Goal: Transaction & Acquisition: Purchase product/service

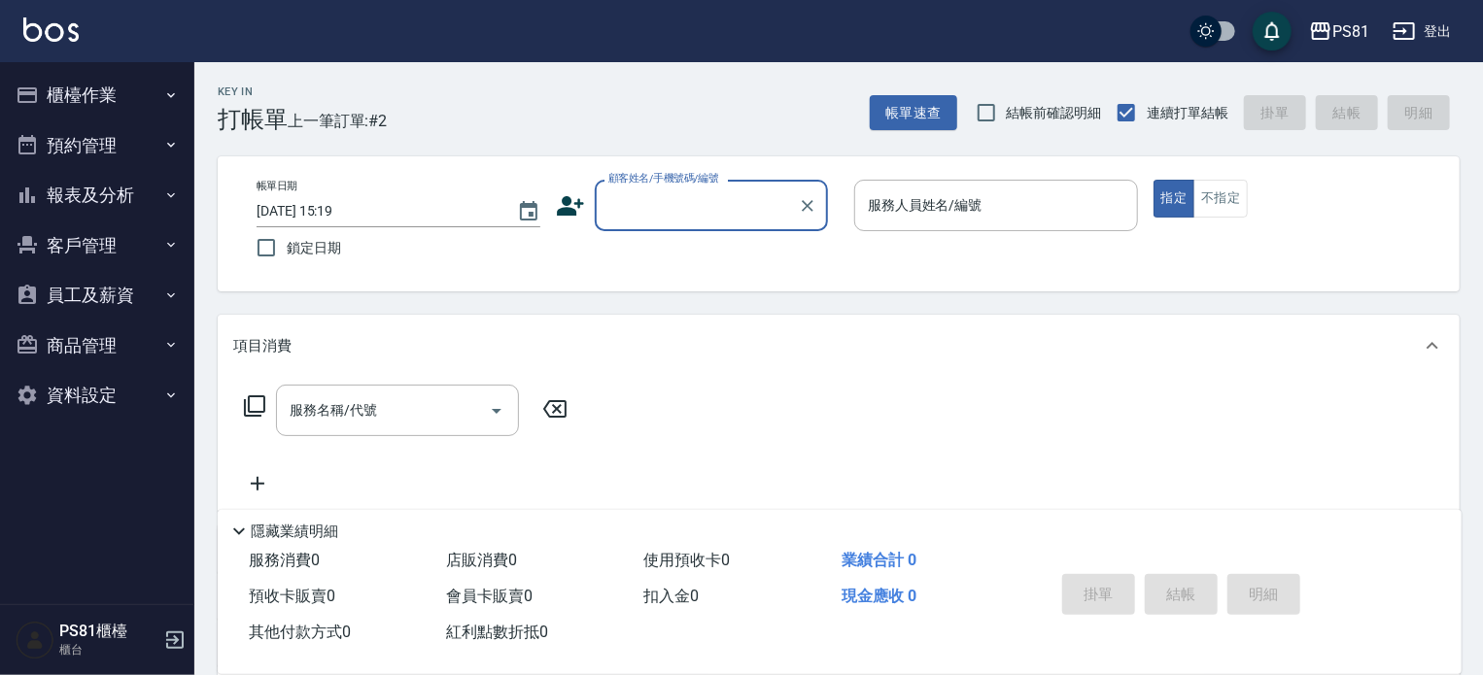
click at [733, 200] on input "顧客姓名/手機號碼/編號" at bounding box center [697, 206] width 187 height 34
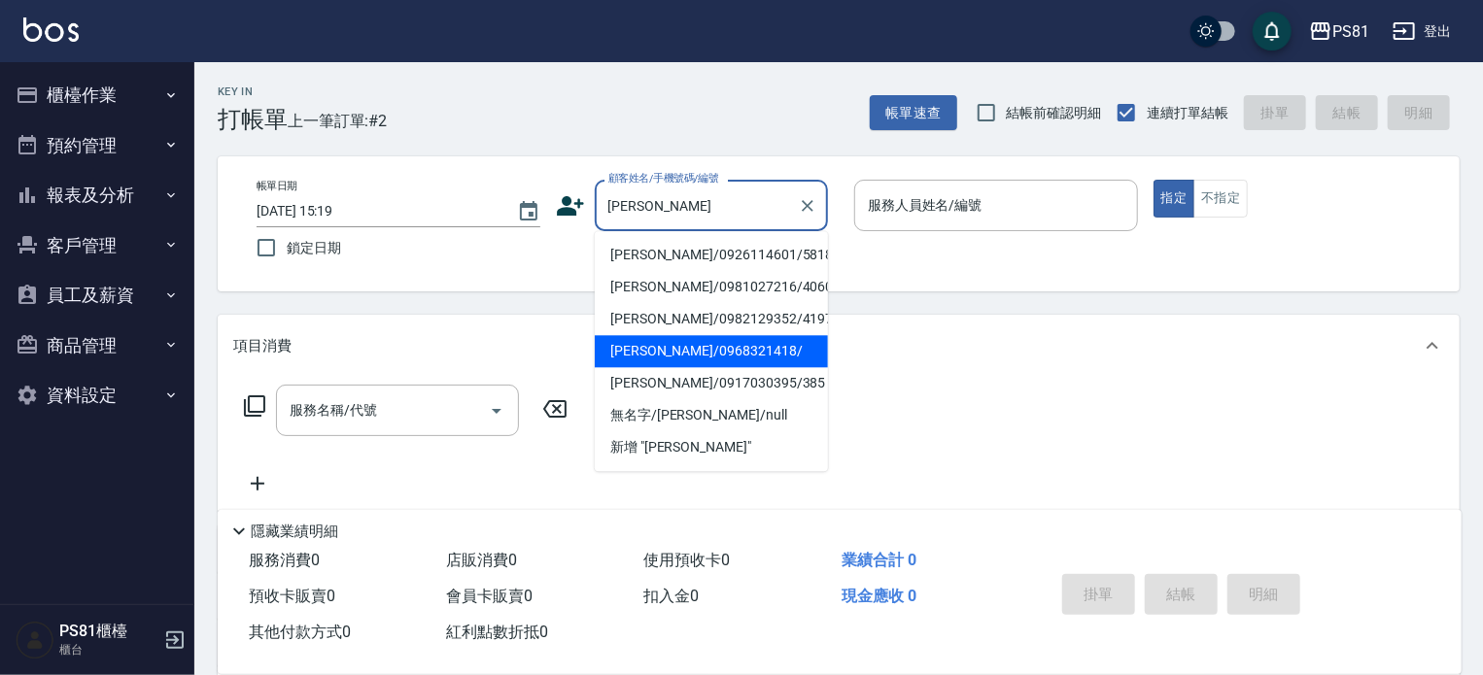
click at [699, 344] on li "[PERSON_NAME]/0968321418/" at bounding box center [711, 351] width 233 height 32
type input "[PERSON_NAME]/0968321418/"
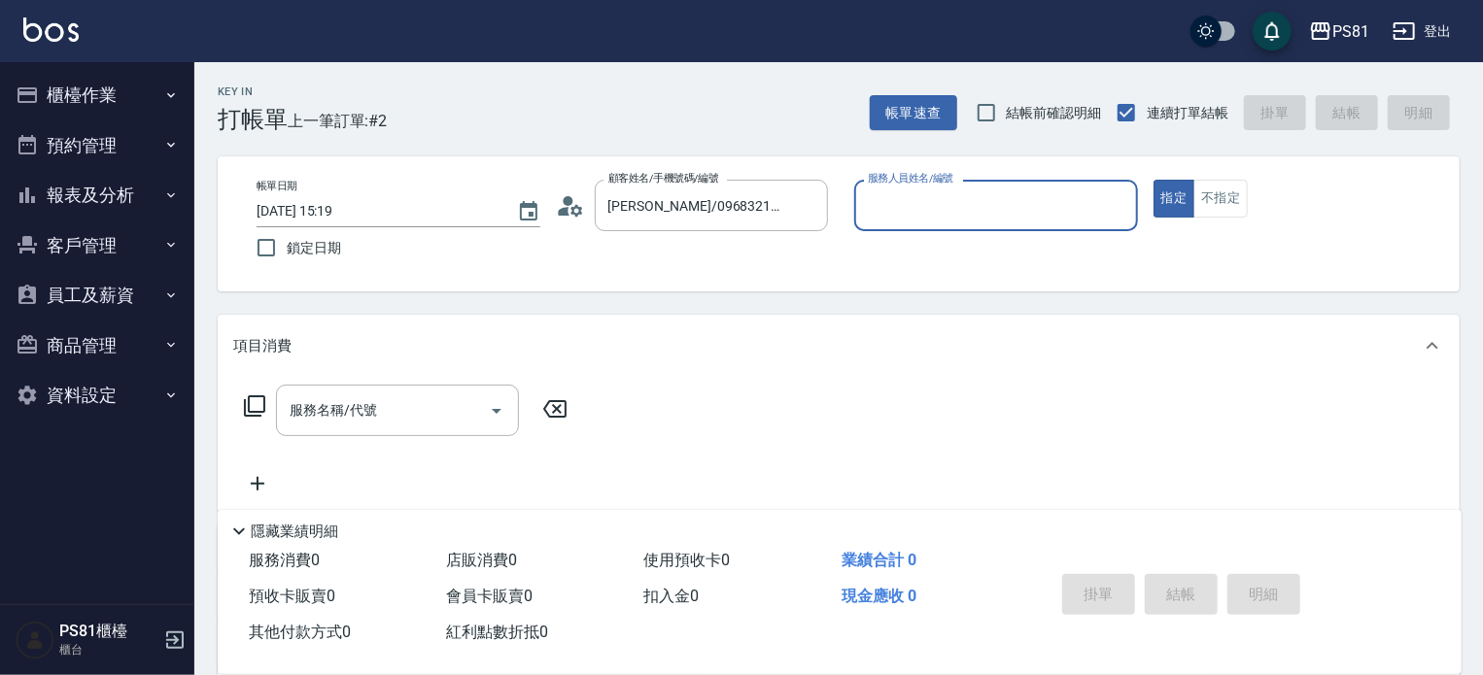
click at [566, 200] on circle at bounding box center [568, 201] width 10 height 10
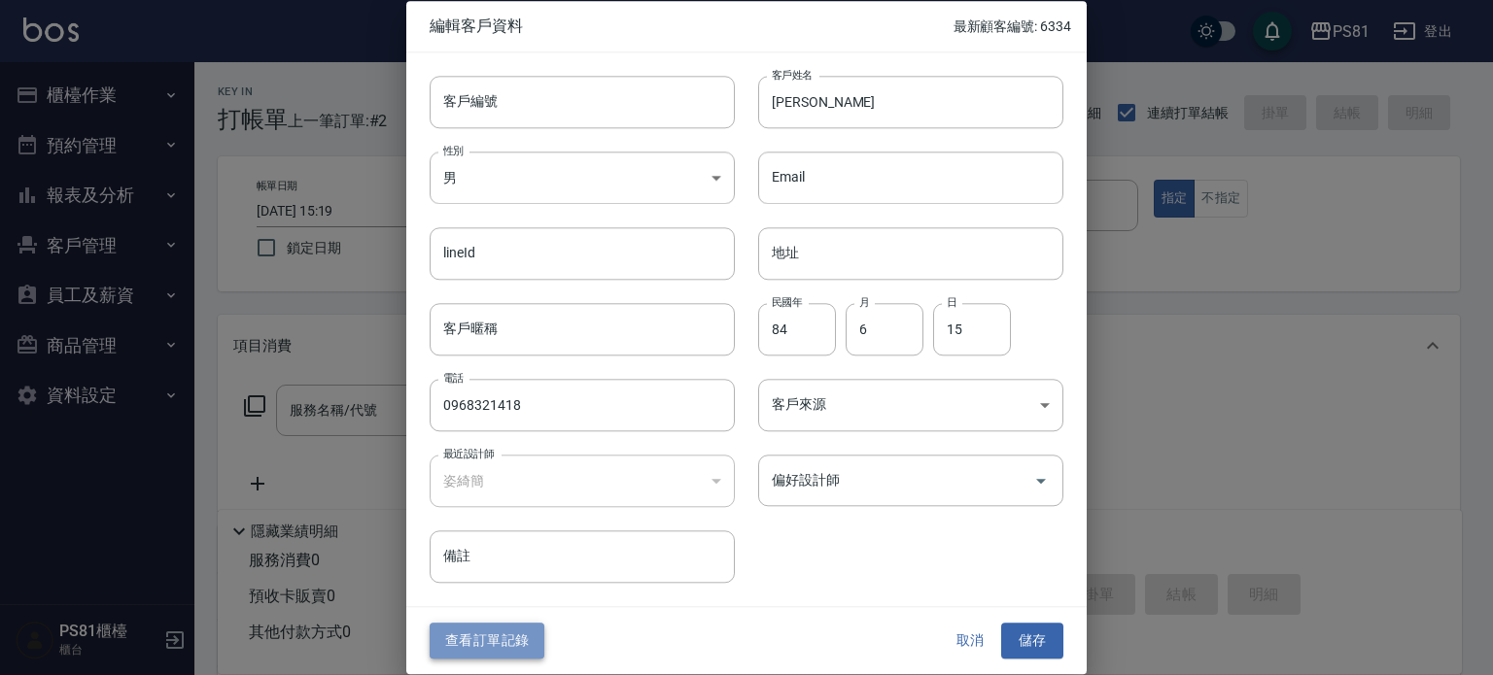
click at [503, 639] on button "查看訂單記錄" at bounding box center [487, 642] width 115 height 36
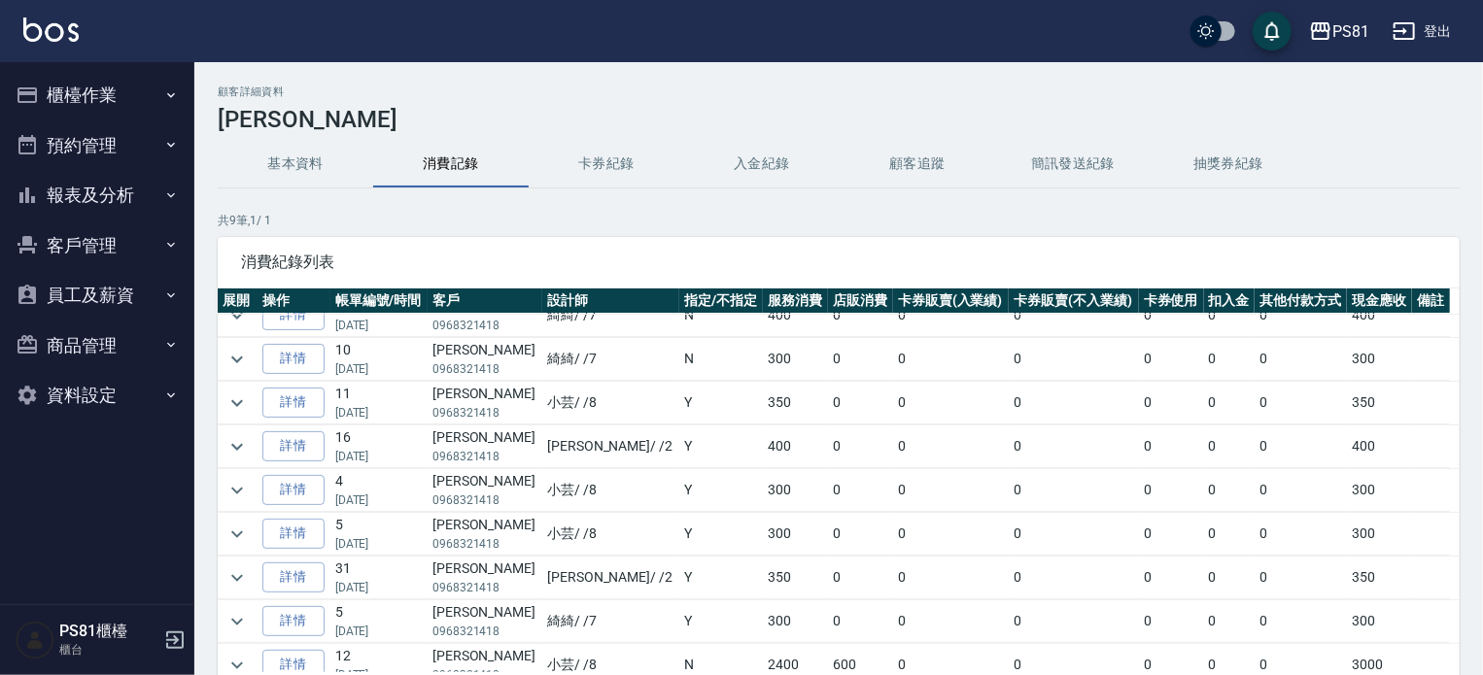
scroll to position [31, 0]
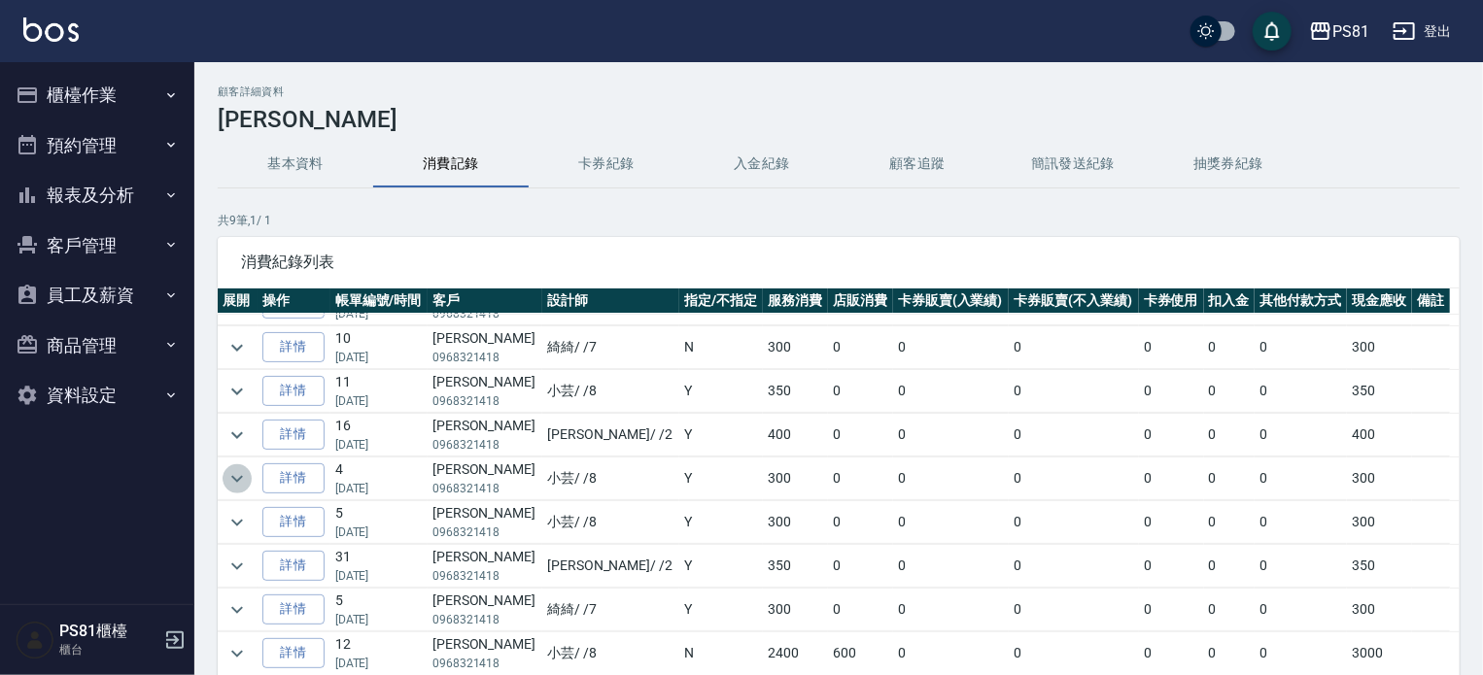
click at [241, 468] on icon "expand row" at bounding box center [236, 478] width 23 height 23
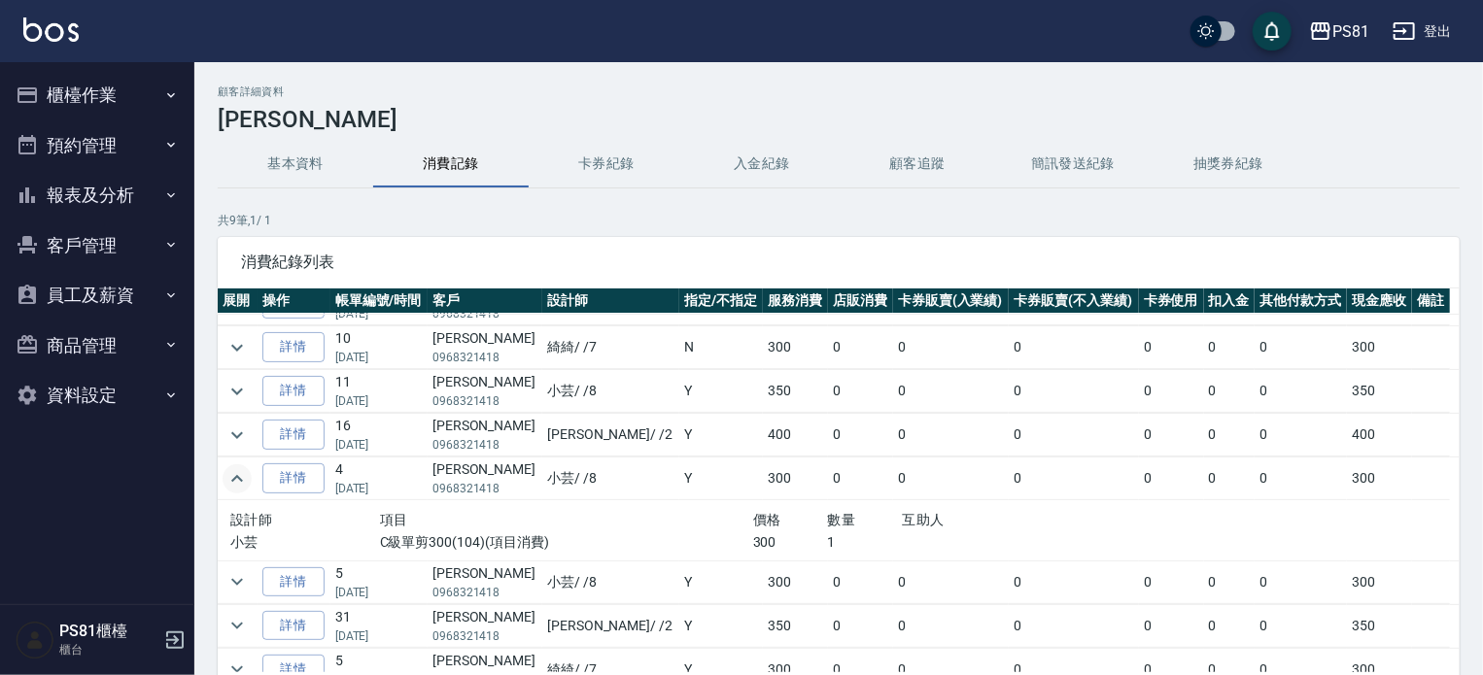
click at [241, 468] on icon "expand row" at bounding box center [236, 478] width 23 height 23
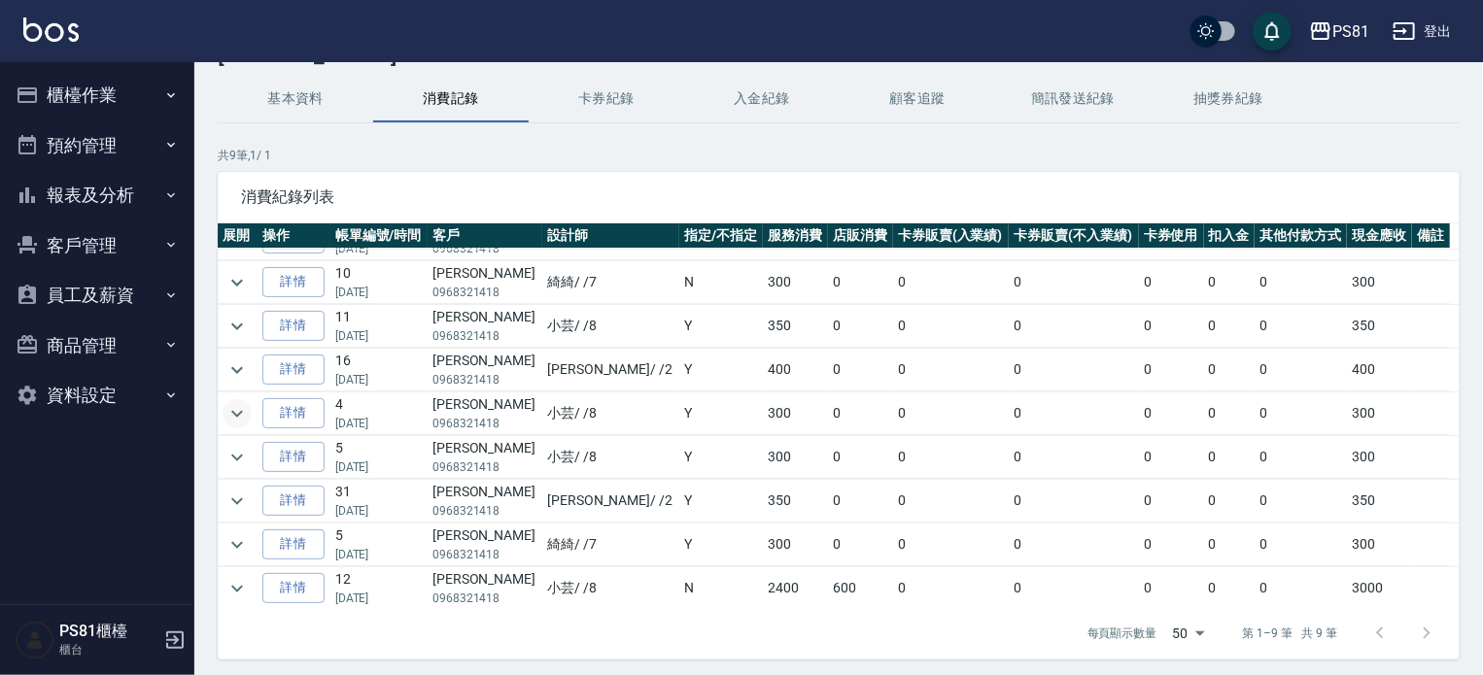
scroll to position [131, 0]
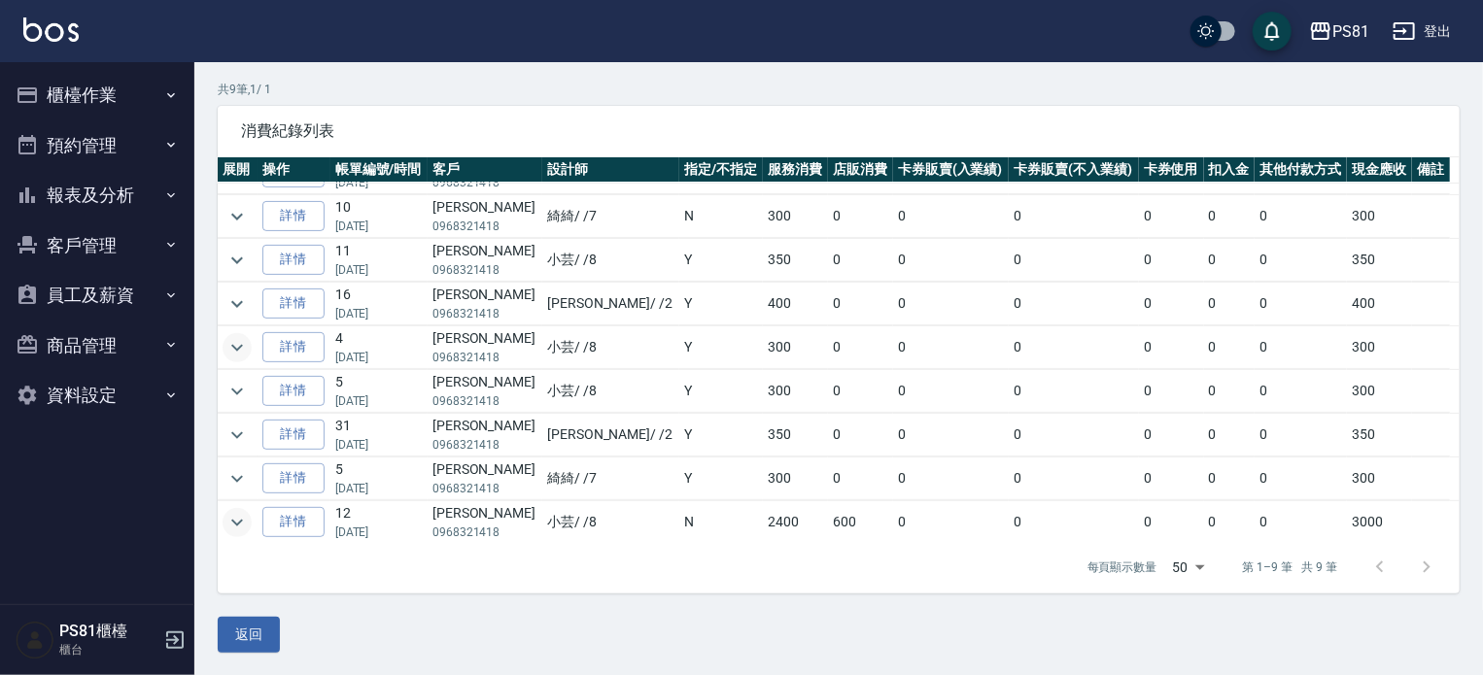
click at [235, 520] on icon "expand row" at bounding box center [237, 522] width 12 height 7
click at [235, 520] on icon "expand row" at bounding box center [236, 522] width 23 height 23
click at [233, 521] on icon "expand row" at bounding box center [236, 522] width 23 height 23
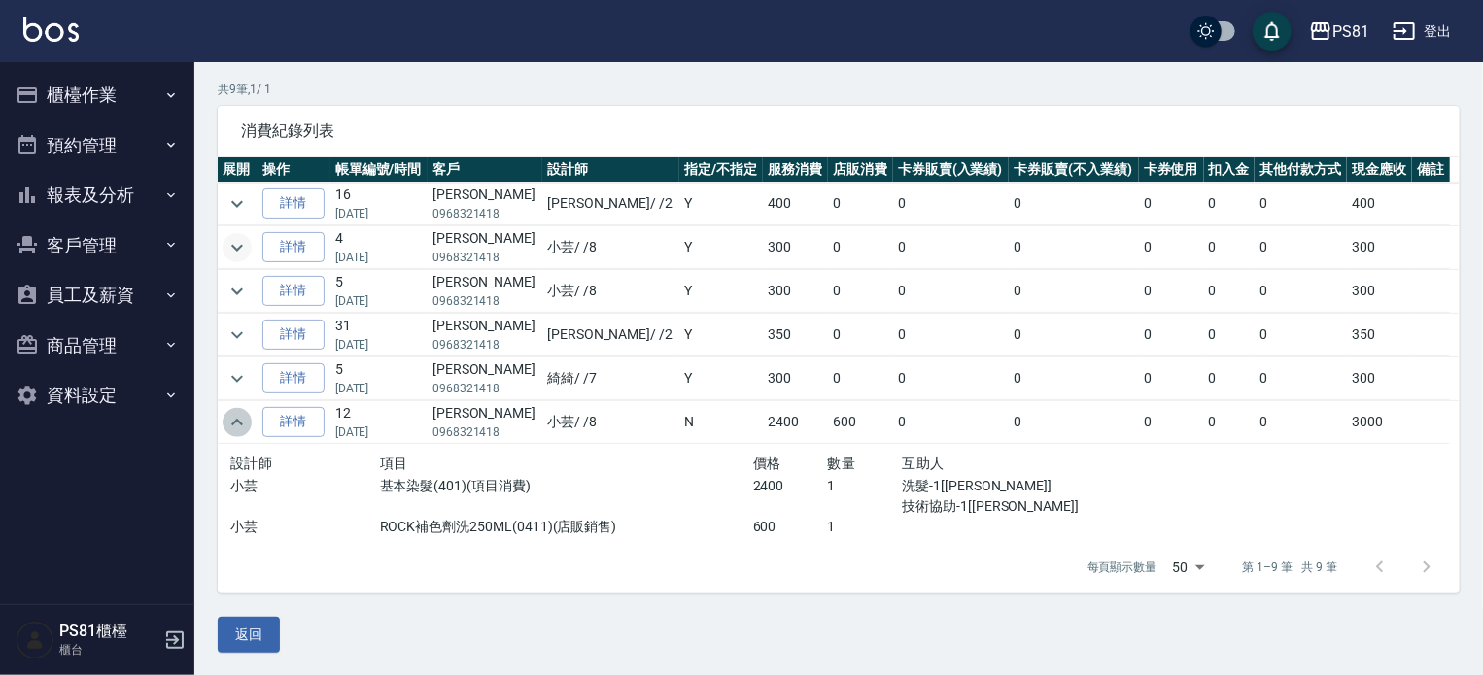
click at [238, 424] on icon "expand row" at bounding box center [236, 422] width 23 height 23
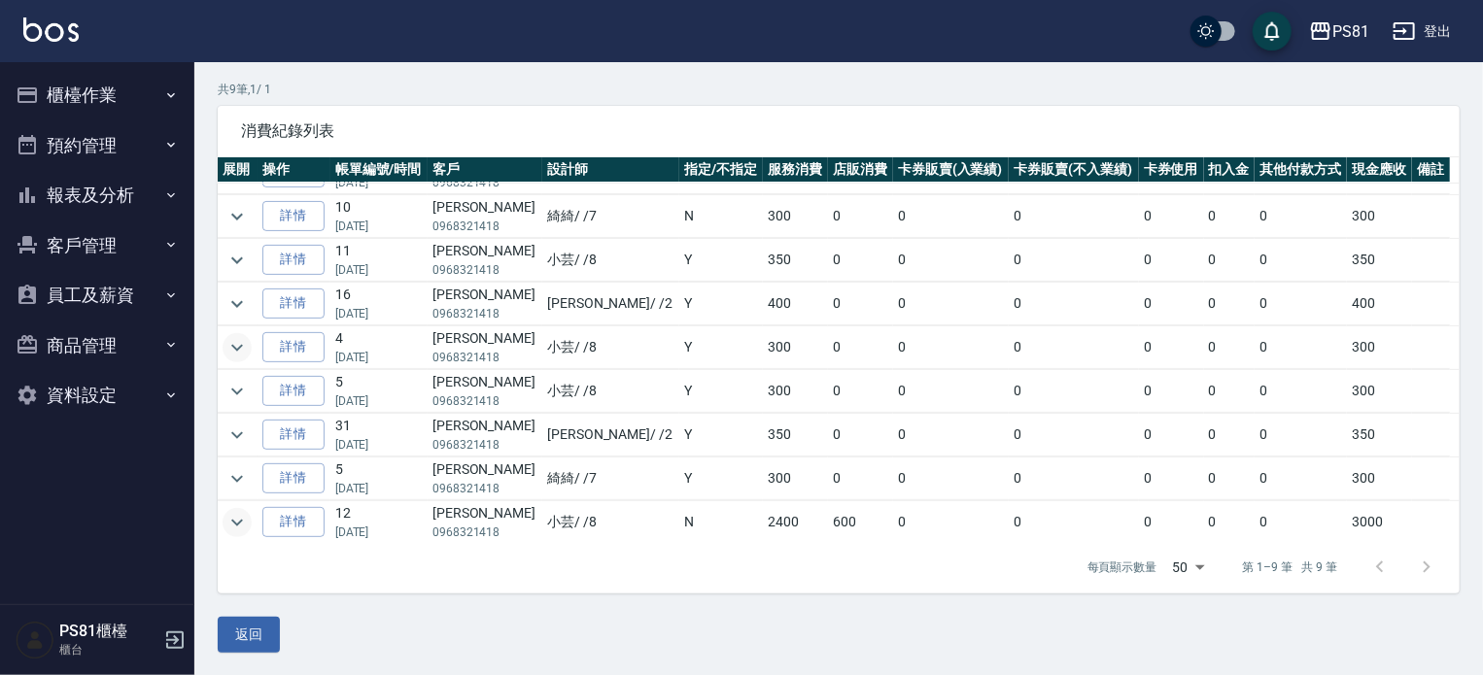
scroll to position [31, 0]
click at [73, 93] on button "櫃檯作業" at bounding box center [97, 95] width 179 height 51
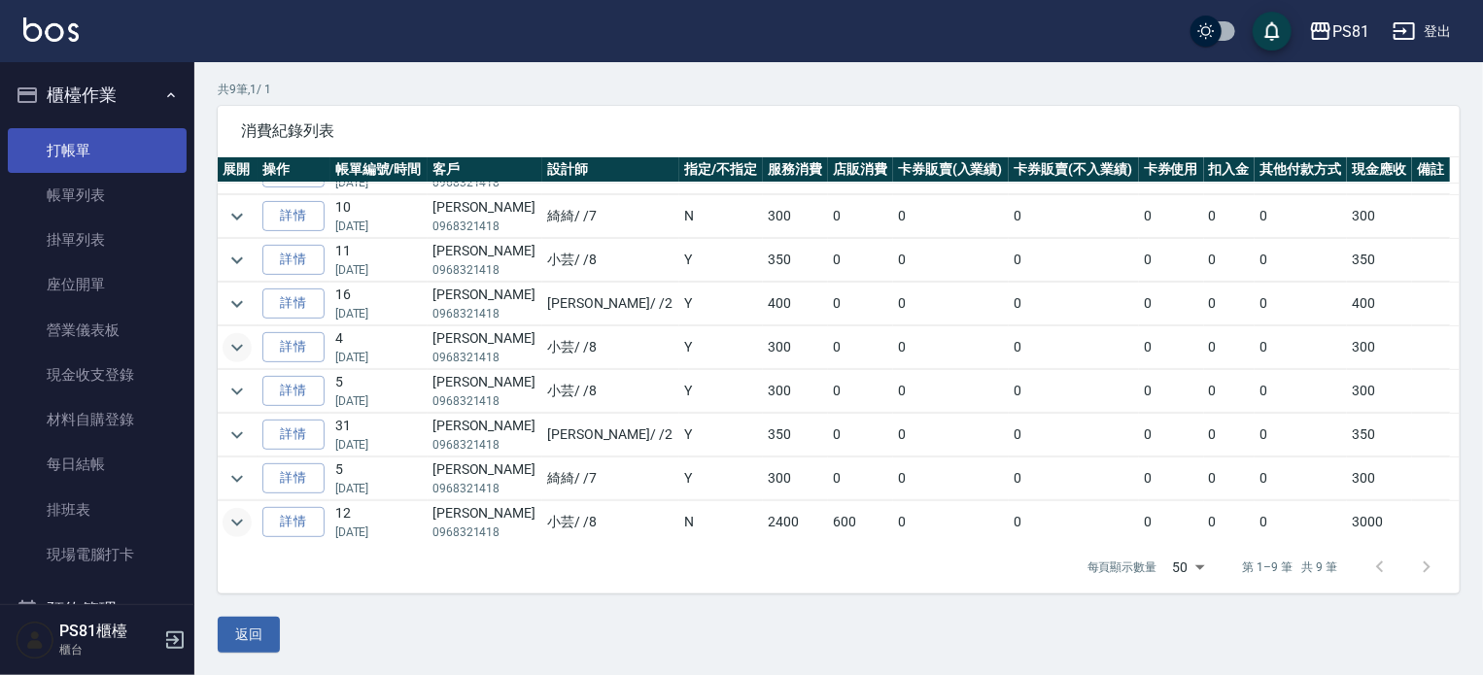
click at [60, 159] on link "打帳單" at bounding box center [97, 150] width 179 height 45
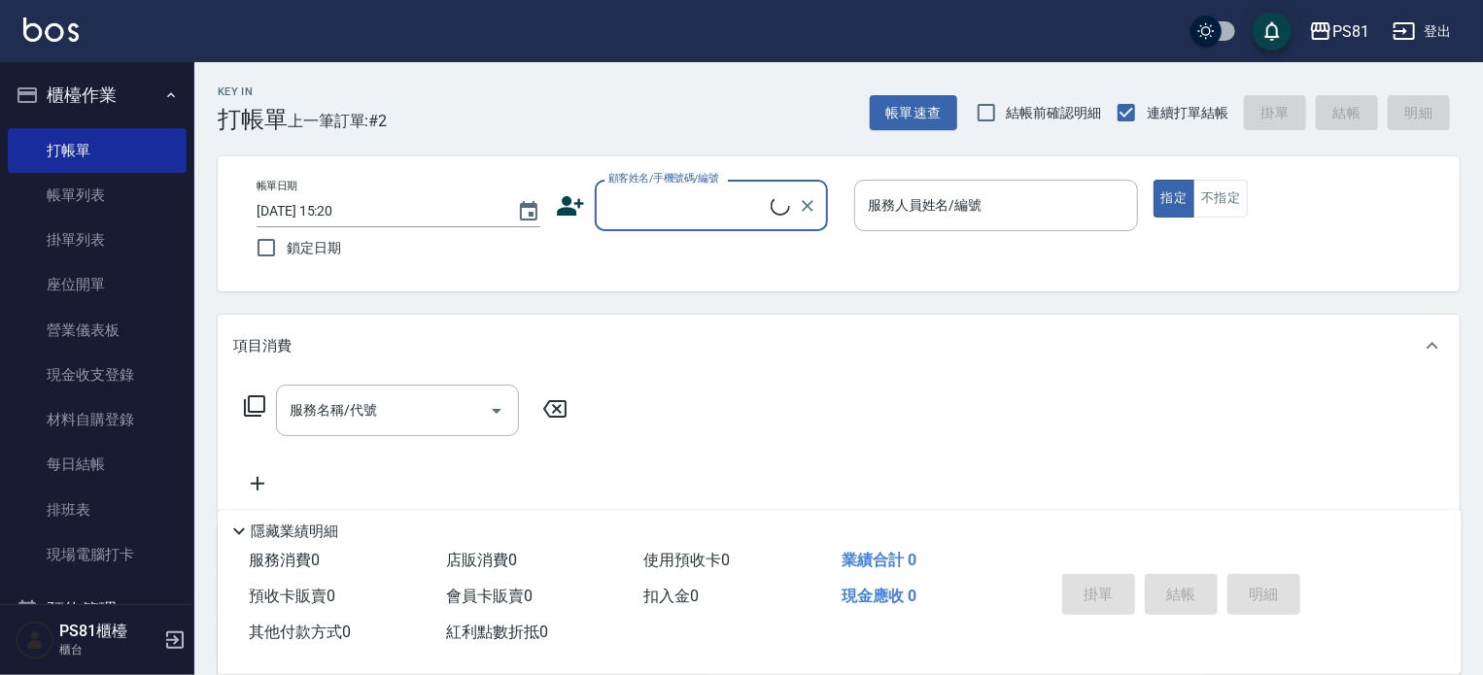
click at [744, 185] on div "顧客姓名/手機號碼/編號" at bounding box center [711, 206] width 233 height 52
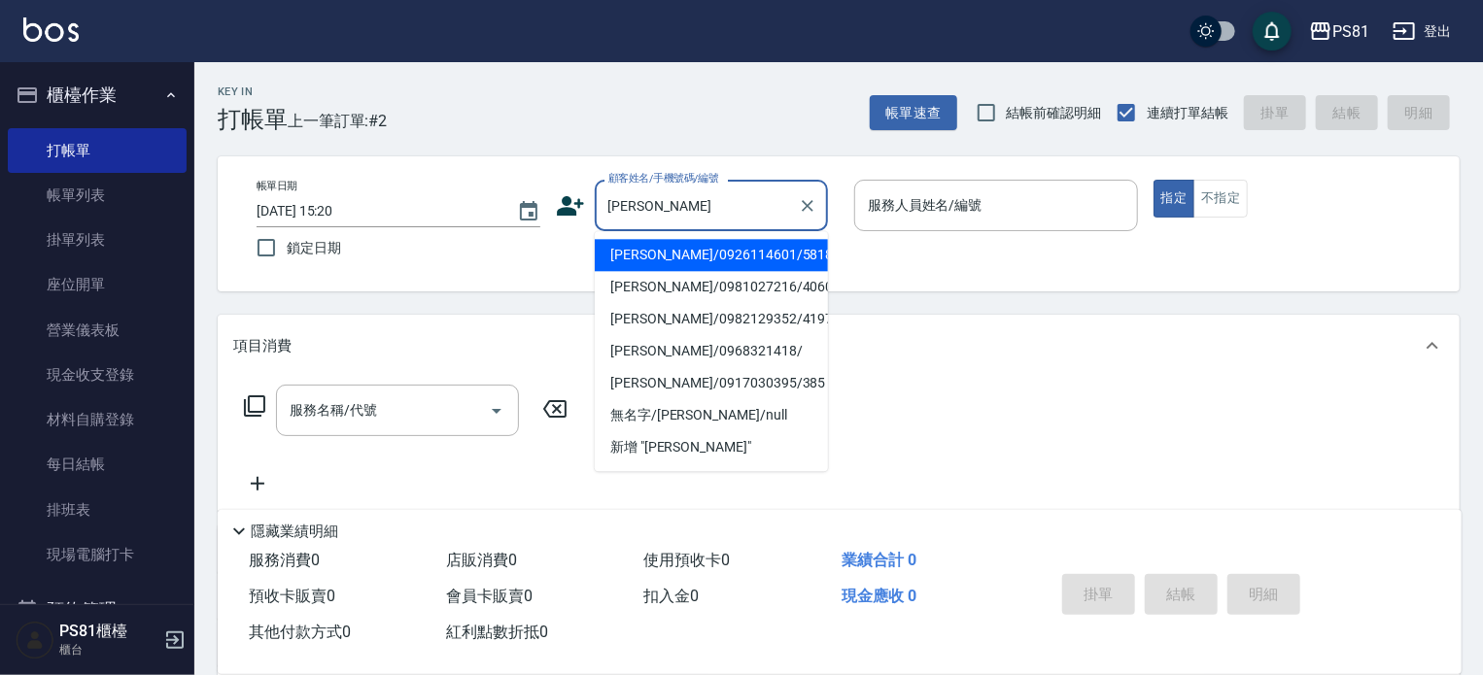
click at [709, 350] on li "[PERSON_NAME]/0968321418/" at bounding box center [711, 351] width 233 height 32
type input "[PERSON_NAME]/0968321418/"
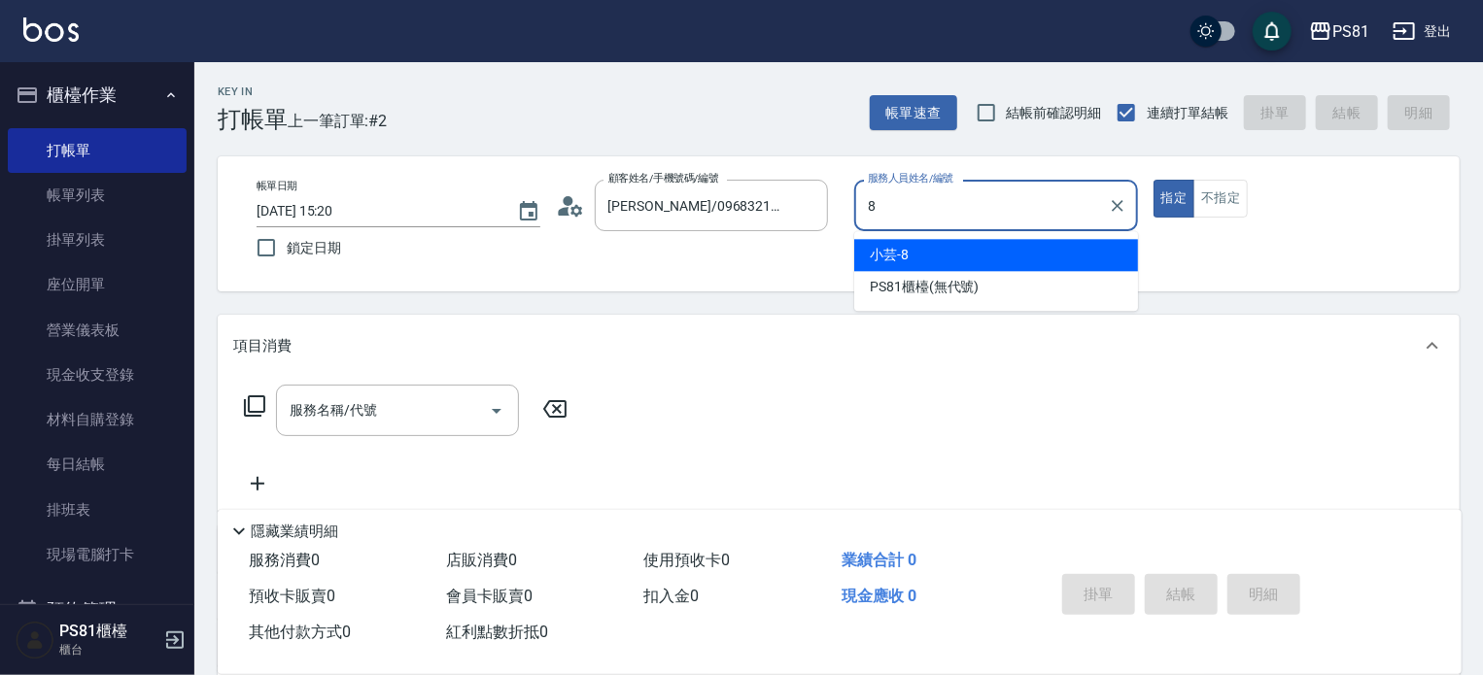
type input "小芸-8"
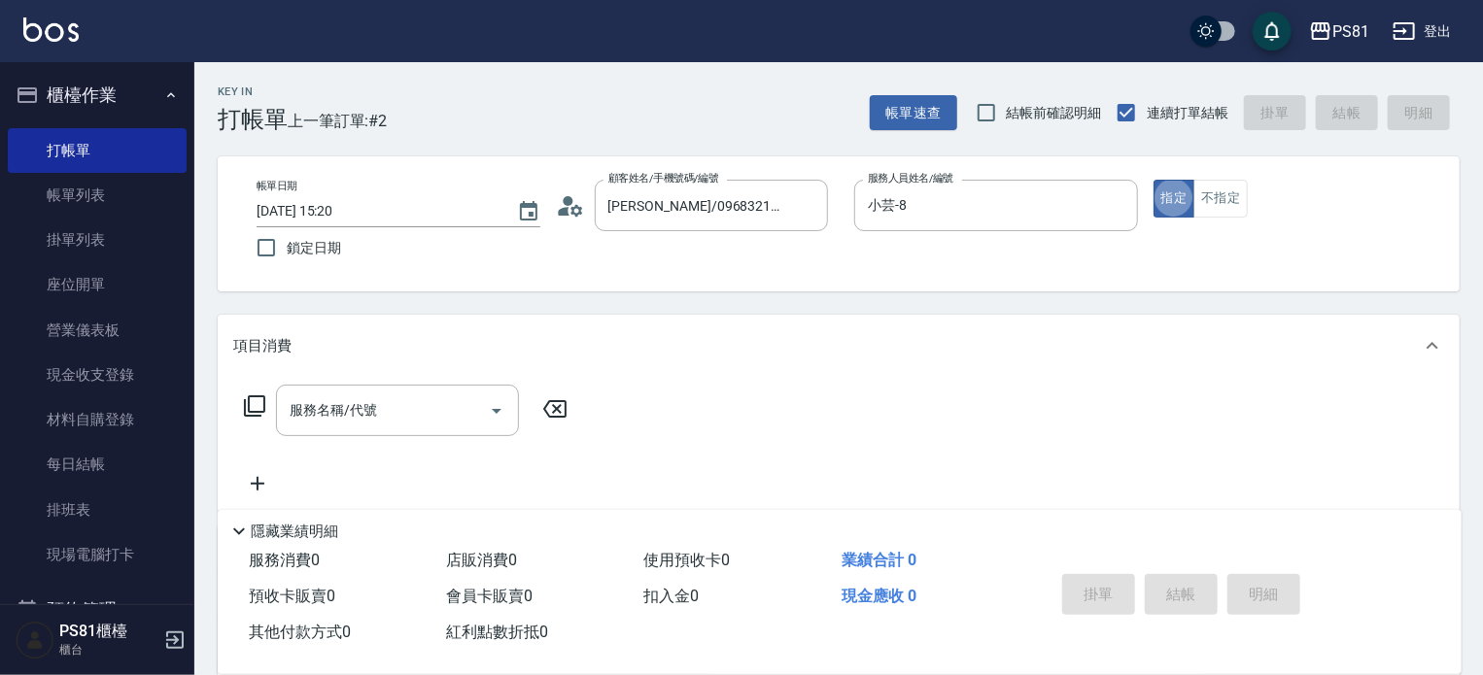
type button "true"
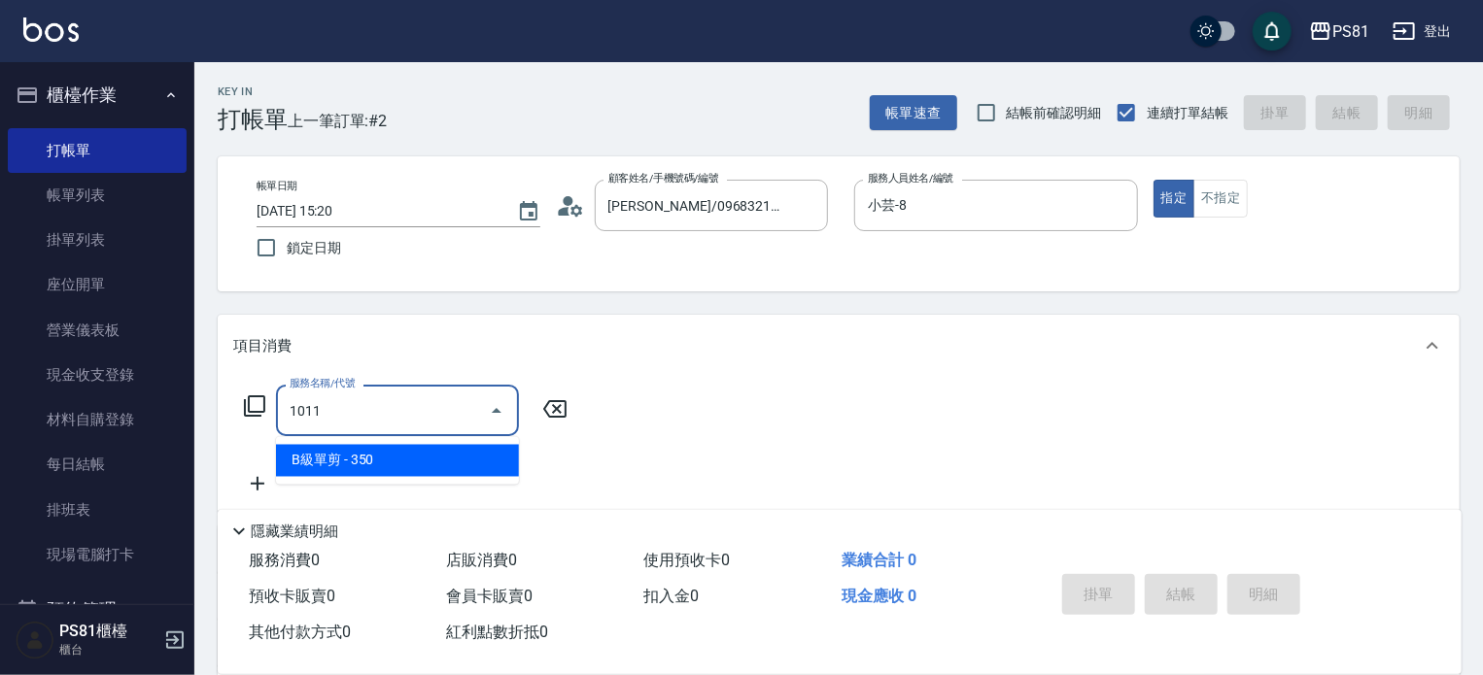
type input "B級單剪(1011)"
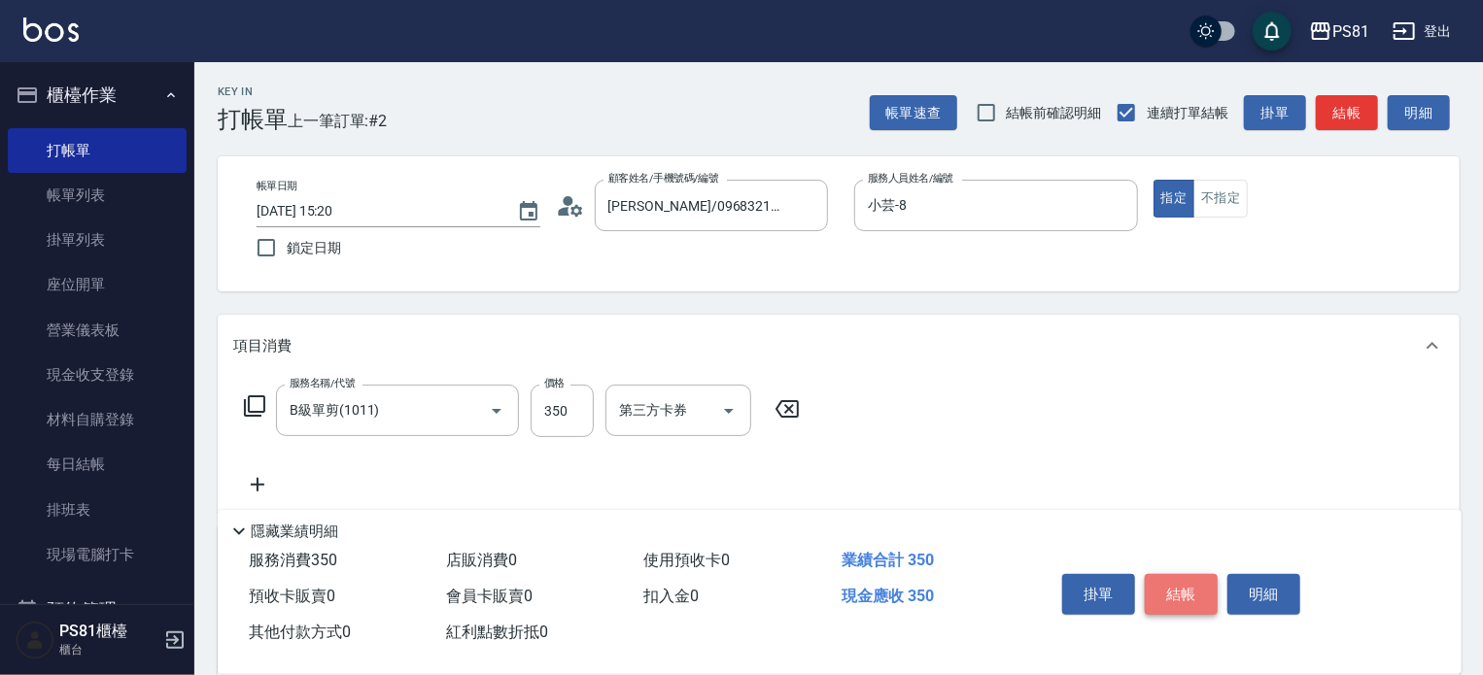
click at [1191, 578] on button "結帳" at bounding box center [1181, 594] width 73 height 41
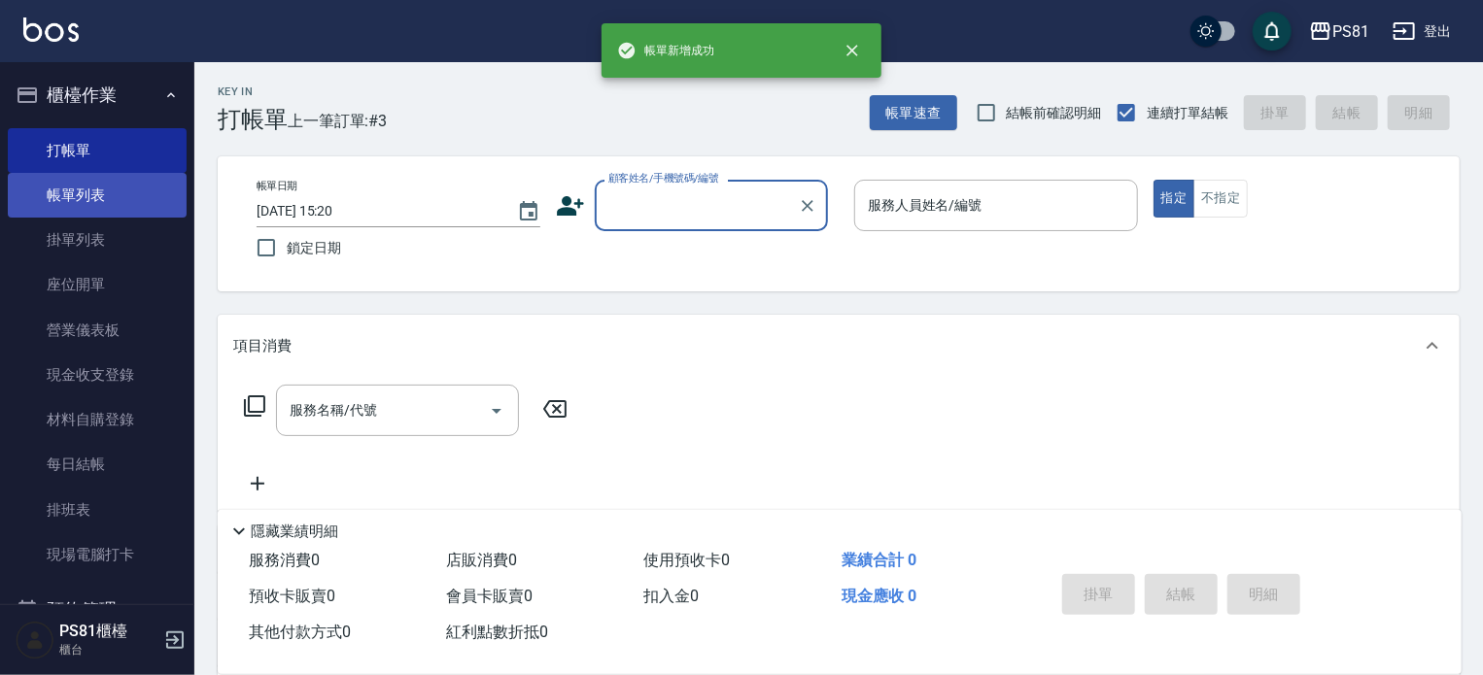
click at [65, 206] on link "帳單列表" at bounding box center [97, 195] width 179 height 45
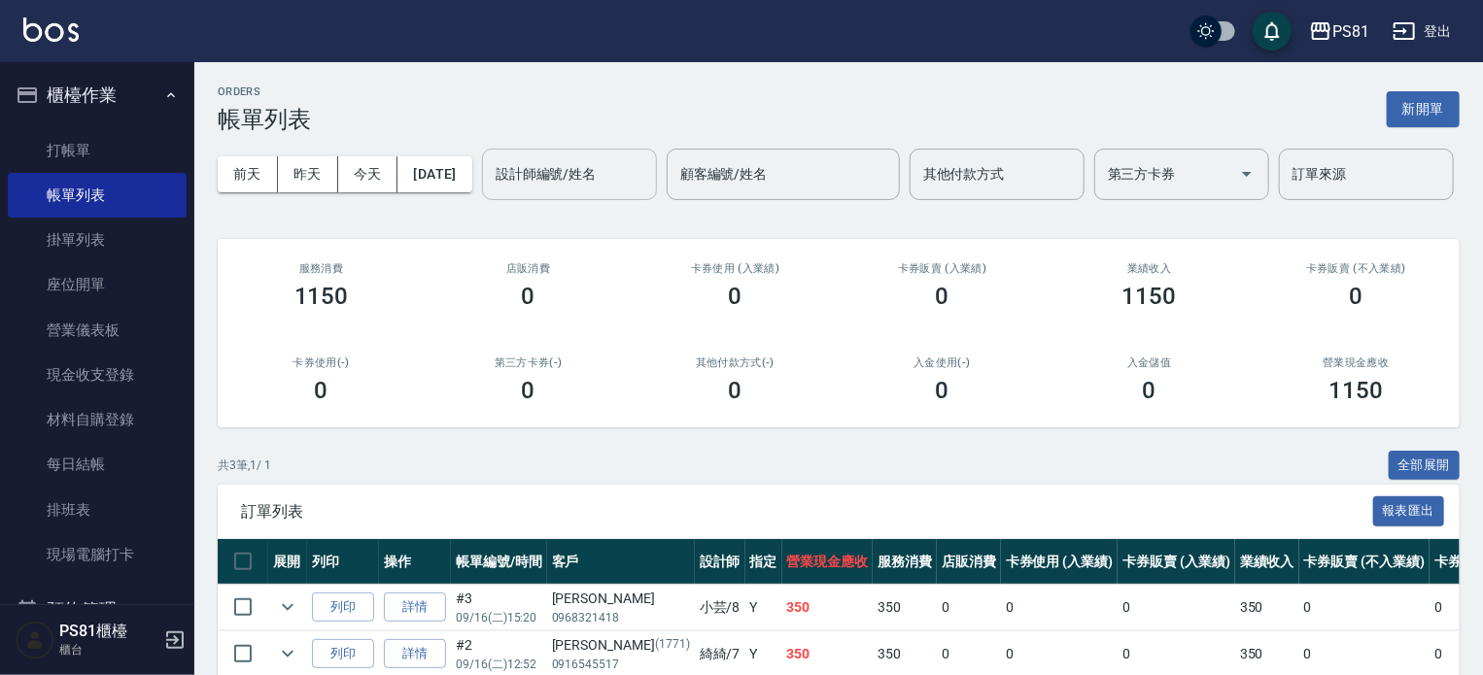
click at [491, 191] on input "設計師編號/姓名" at bounding box center [569, 174] width 157 height 34
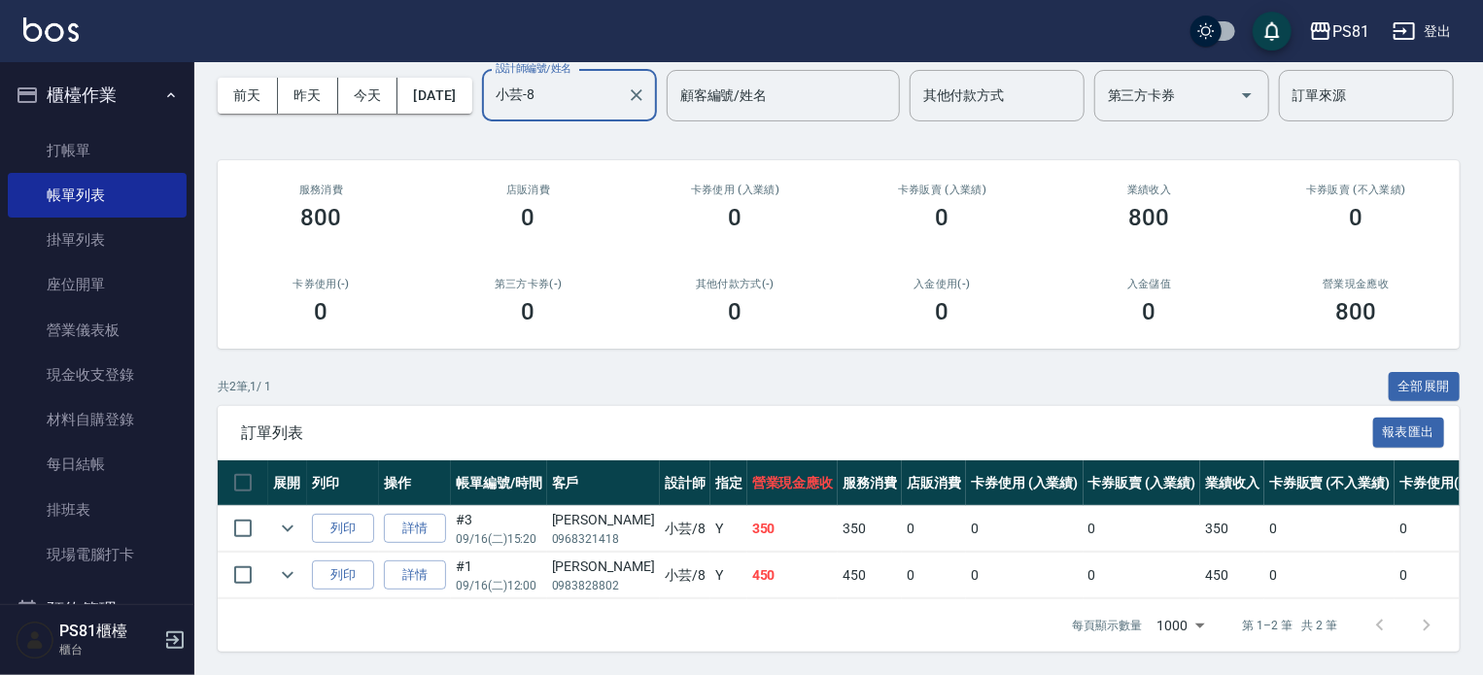
scroll to position [154, 0]
type input "小芸-8"
click at [127, 154] on link "打帳單" at bounding box center [97, 150] width 179 height 45
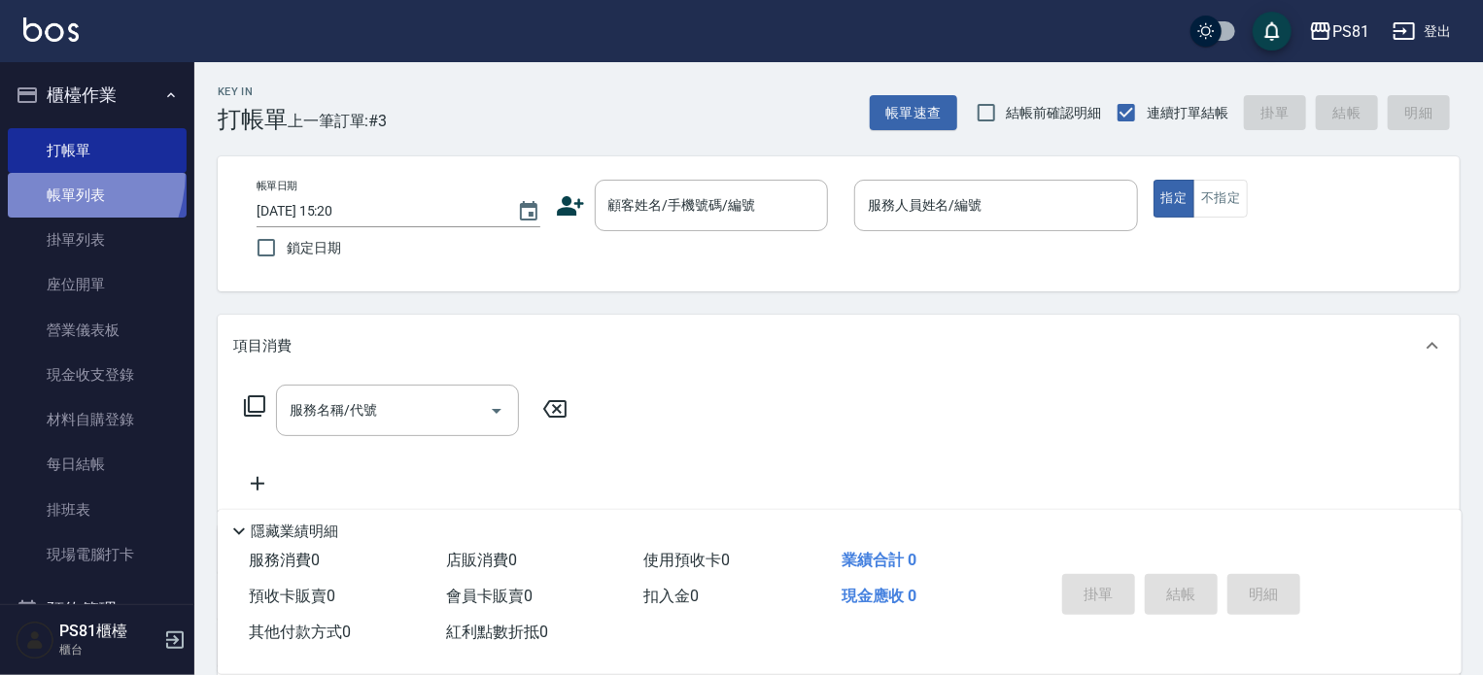
click at [35, 173] on link "帳單列表" at bounding box center [97, 195] width 179 height 45
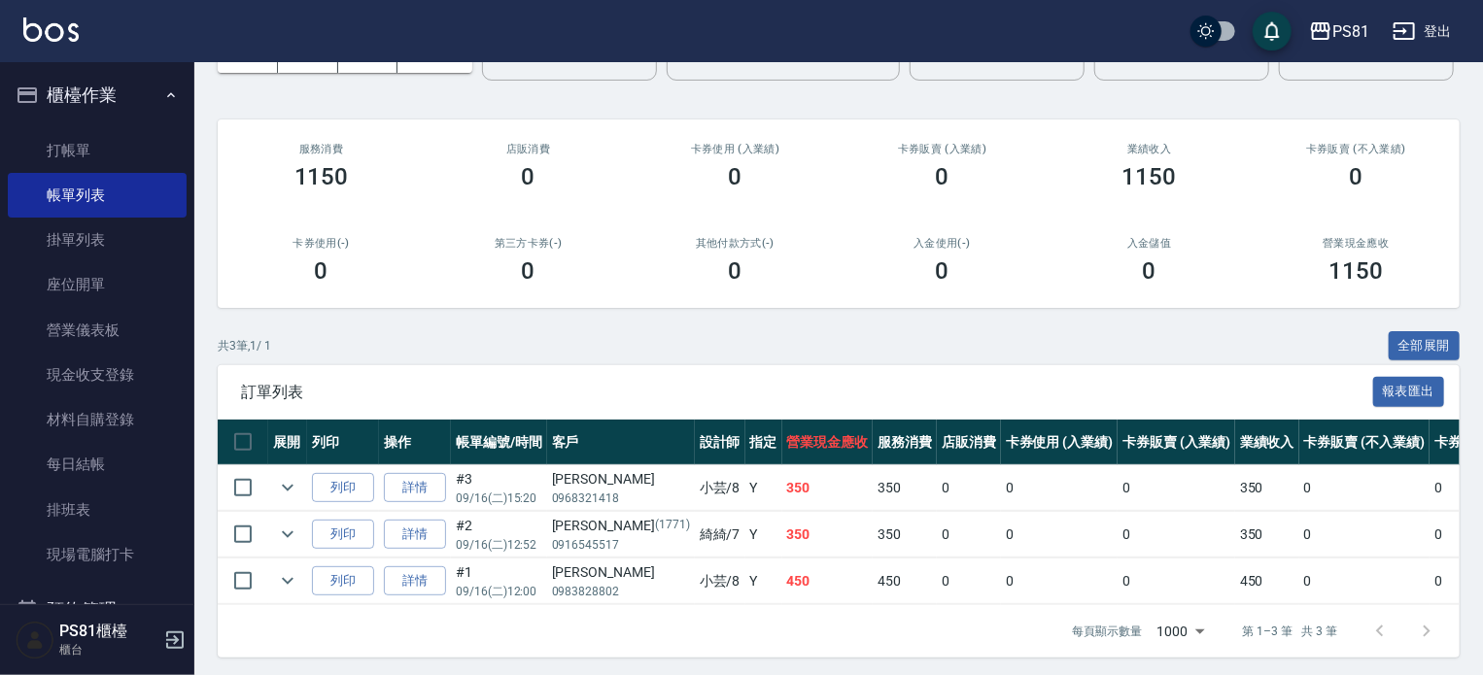
scroll to position [199, 0]
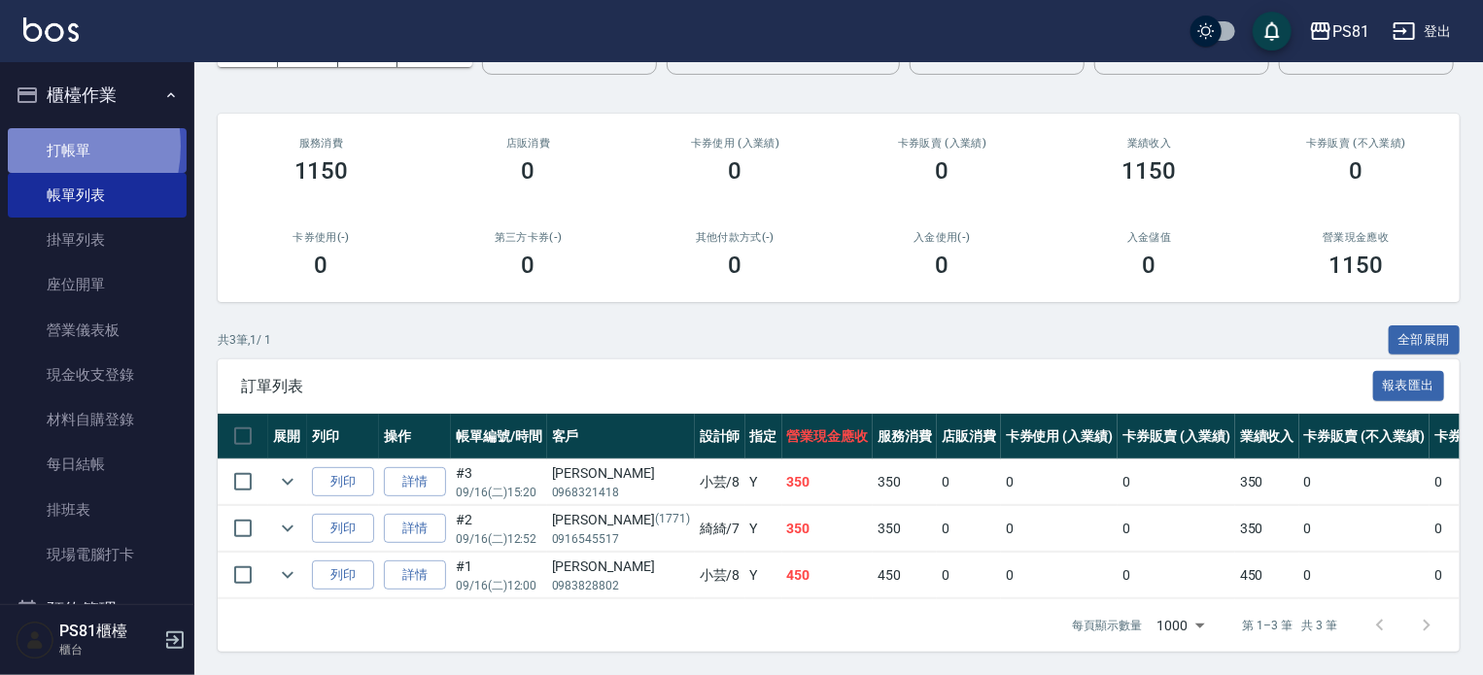
click at [33, 146] on link "打帳單" at bounding box center [97, 150] width 179 height 45
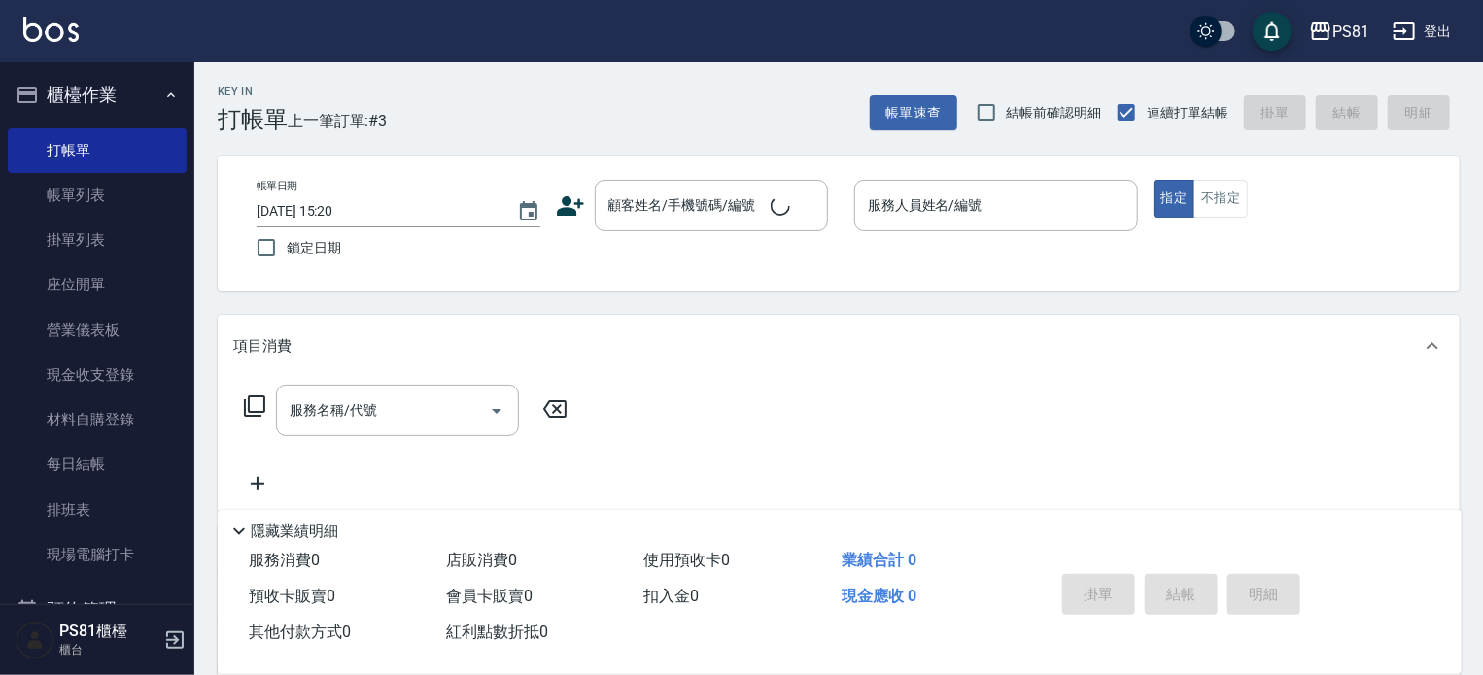
click at [392, 74] on div "Key In 打帳單 上一筆訂單:#3 帳單速查 結帳前確認明細 連續打單結帳 掛單 結帳 明細" at bounding box center [826, 97] width 1265 height 71
click at [662, 198] on input "顧客姓名/手機號碼/編號" at bounding box center [697, 206] width 187 height 34
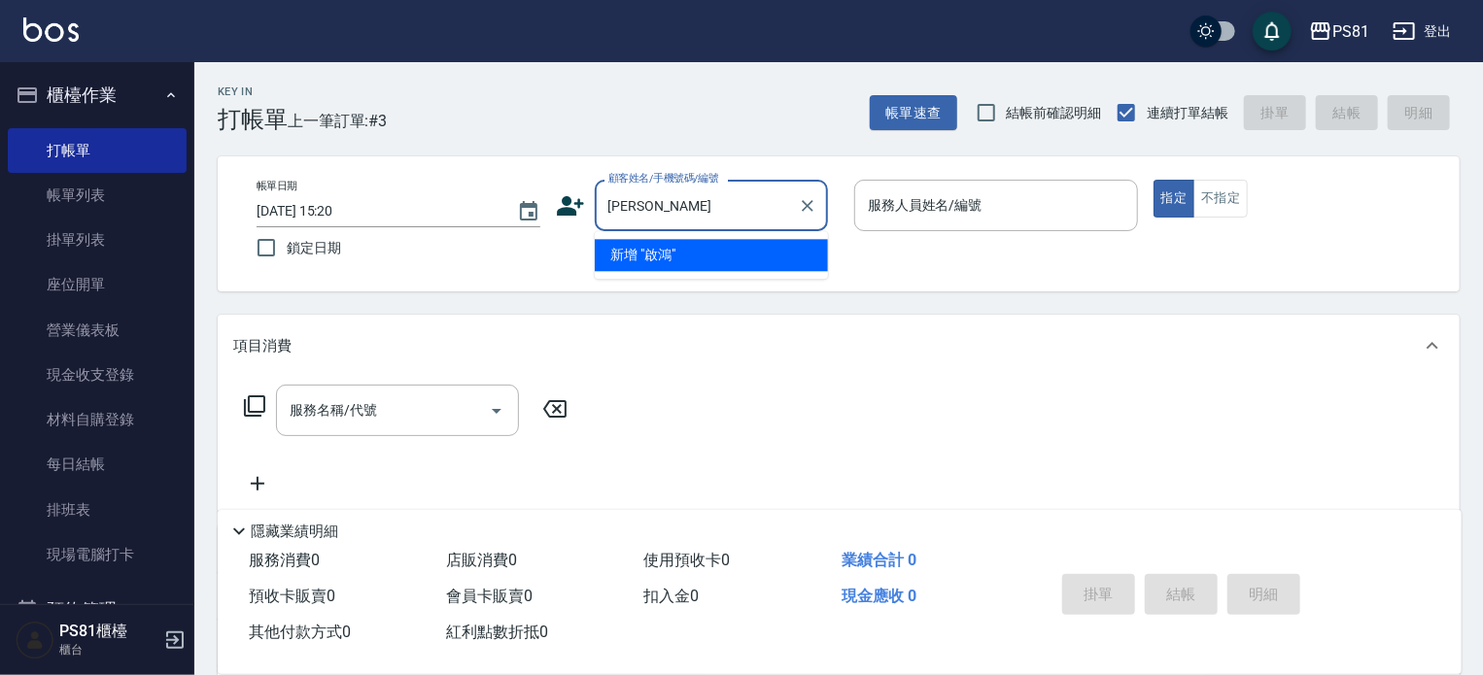
click at [674, 295] on body "PS81 登出 櫃檯作業 打帳單 帳單列表 掛單列表 座位開單 營業儀表板 現金收支登錄 材料自購登錄 每日結帳 排班表 現場電腦打卡 預約管理 預約管理 單…" at bounding box center [741, 472] width 1483 height 945
type input "[PERSON_NAME]"
click at [674, 294] on div "Key In 打帳單 上一筆訂單:#3 帳單速查 結帳前確認明細 連續打單結帳 掛單 結帳 明細 帳單日期 [DATE] 15:20 鎖定日期 顧客姓名/手機…" at bounding box center [838, 503] width 1289 height 882
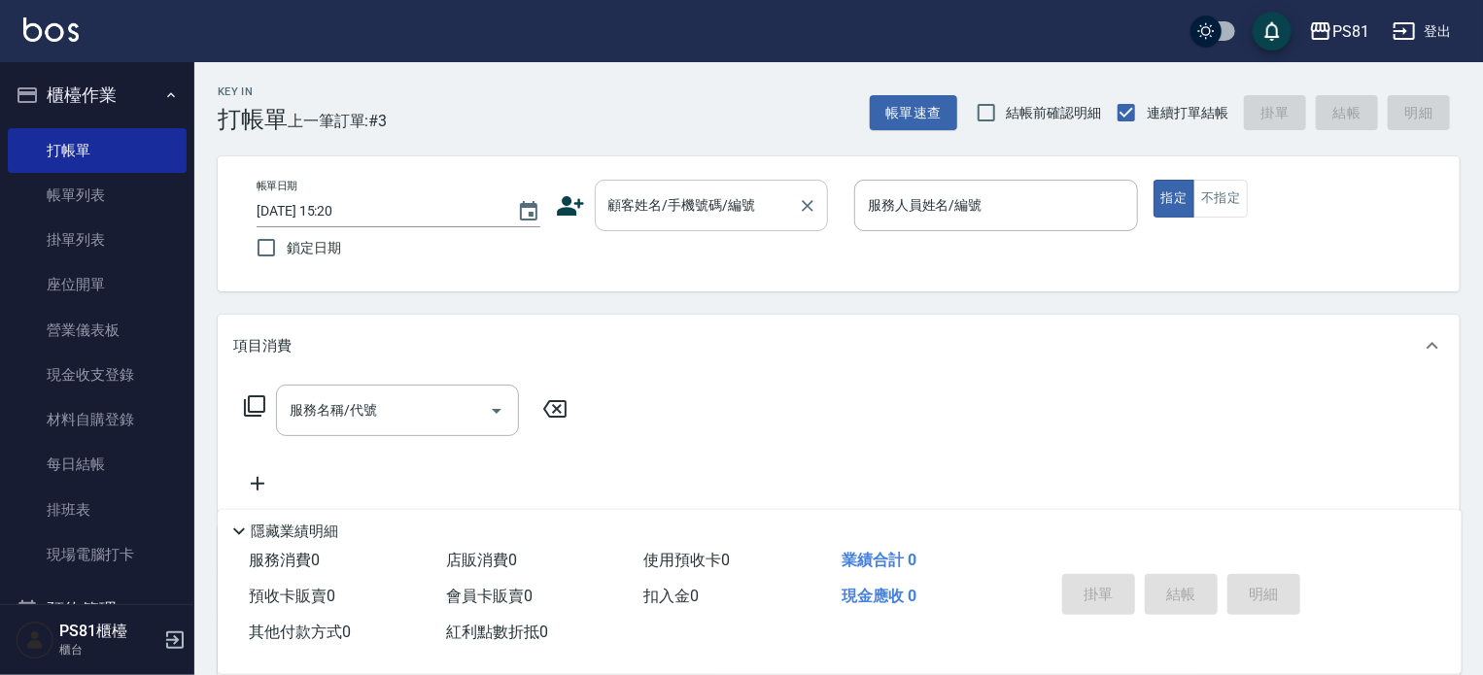
click at [693, 223] on div "顧客姓名/手機號碼/編號" at bounding box center [711, 206] width 233 height 52
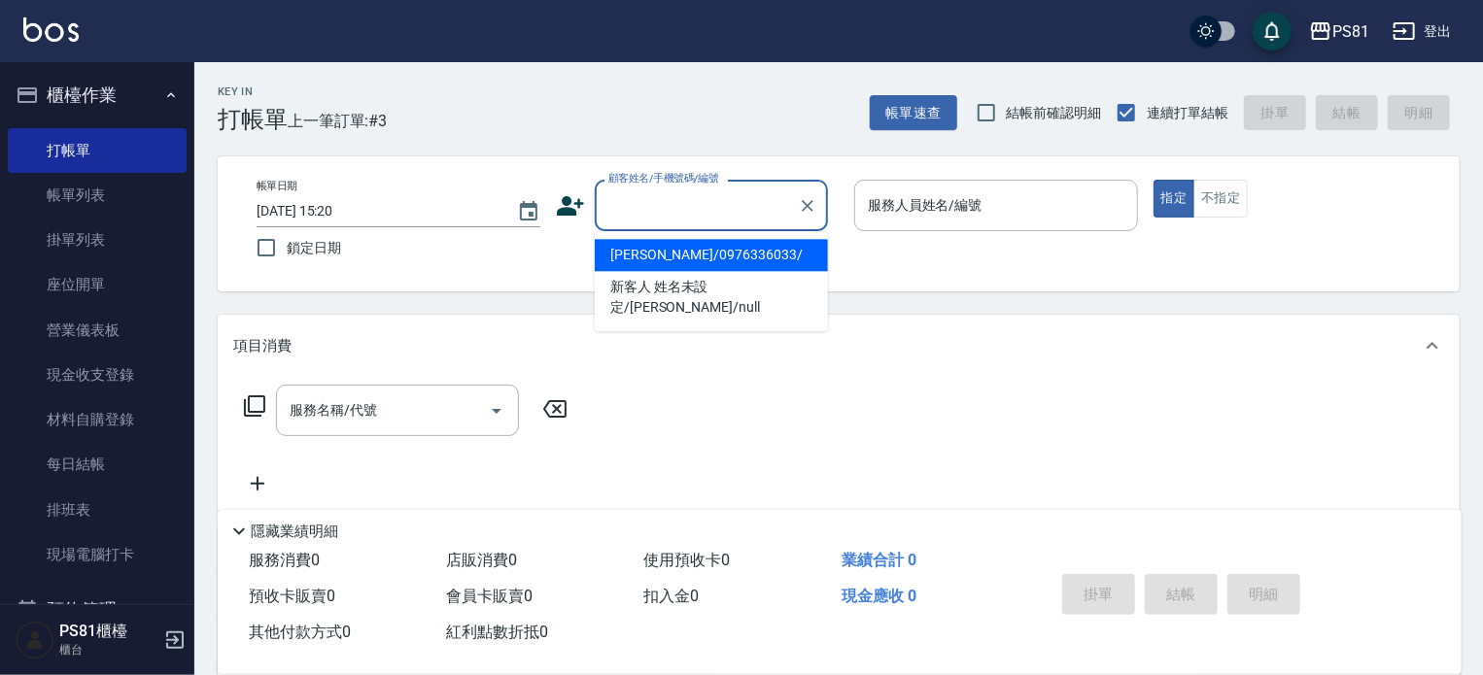
click at [680, 247] on li "[PERSON_NAME]/0976336033/" at bounding box center [711, 255] width 233 height 32
type input "[PERSON_NAME]/0976336033/"
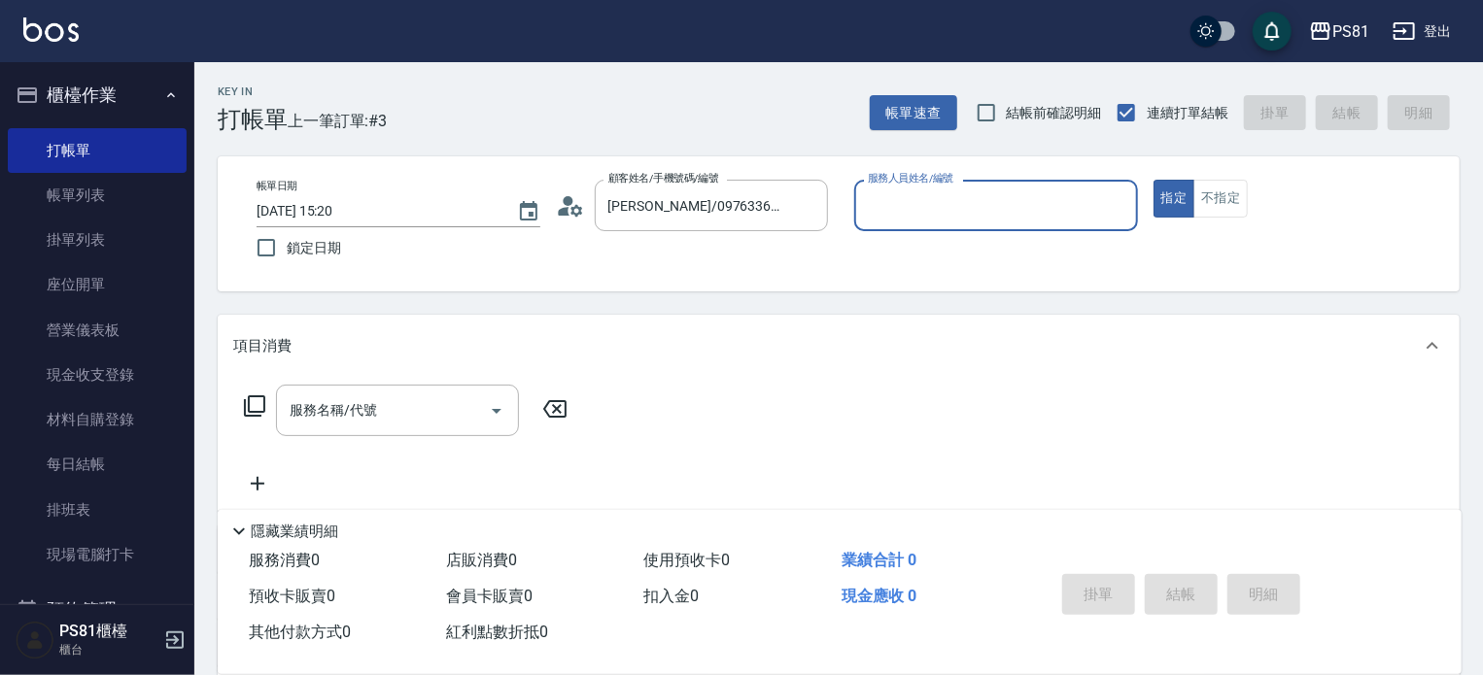
type input "采蓮-2"
click at [562, 205] on icon at bounding box center [570, 205] width 29 height 29
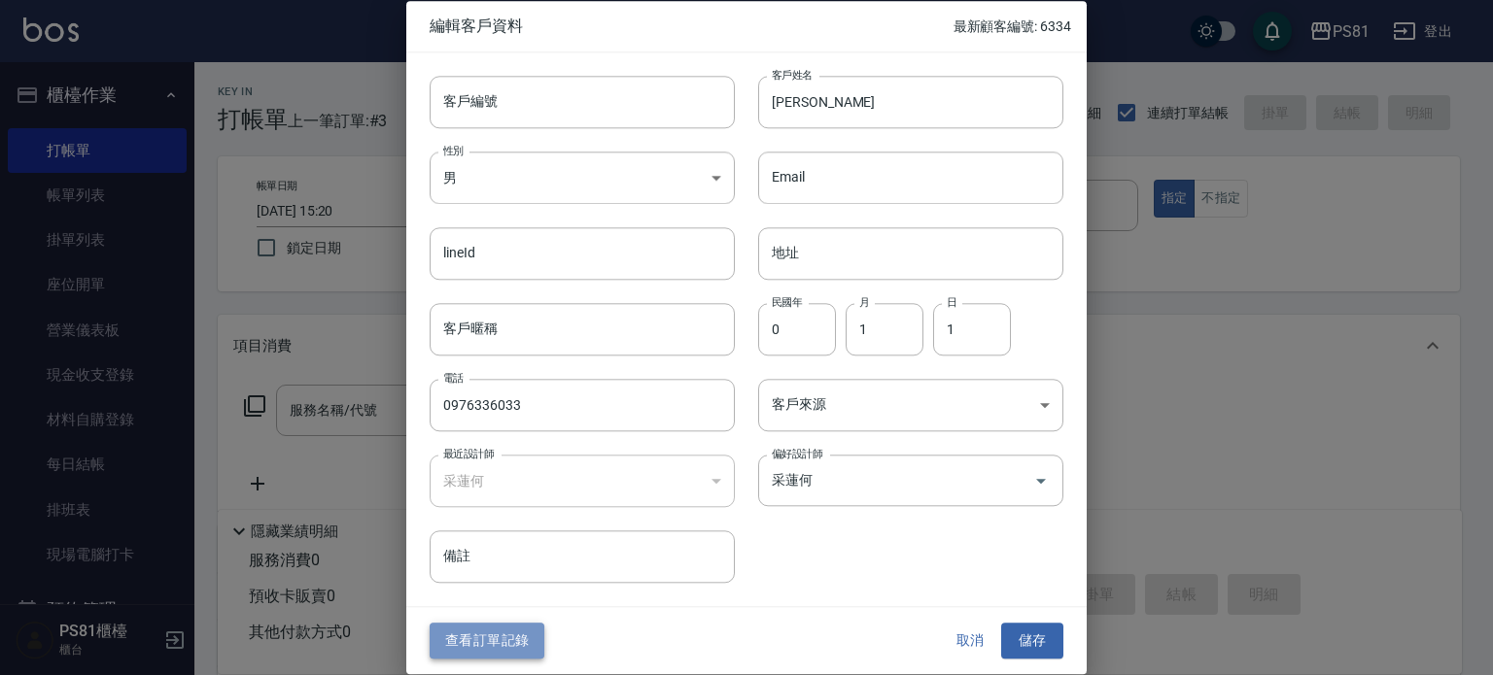
click at [483, 648] on button "查看訂單記錄" at bounding box center [487, 642] width 115 height 36
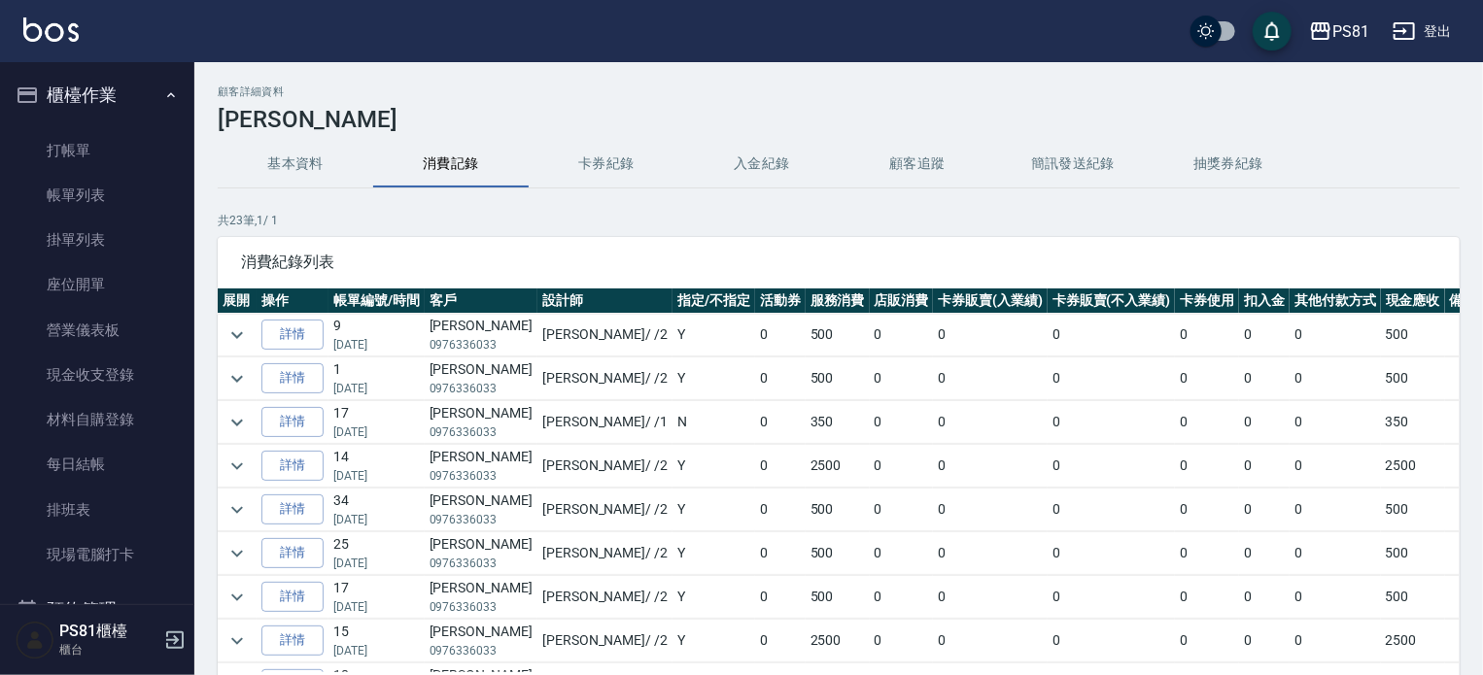
click at [365, 473] on p "[DATE]" at bounding box center [376, 475] width 86 height 17
click at [233, 462] on icon "expand row" at bounding box center [236, 466] width 23 height 23
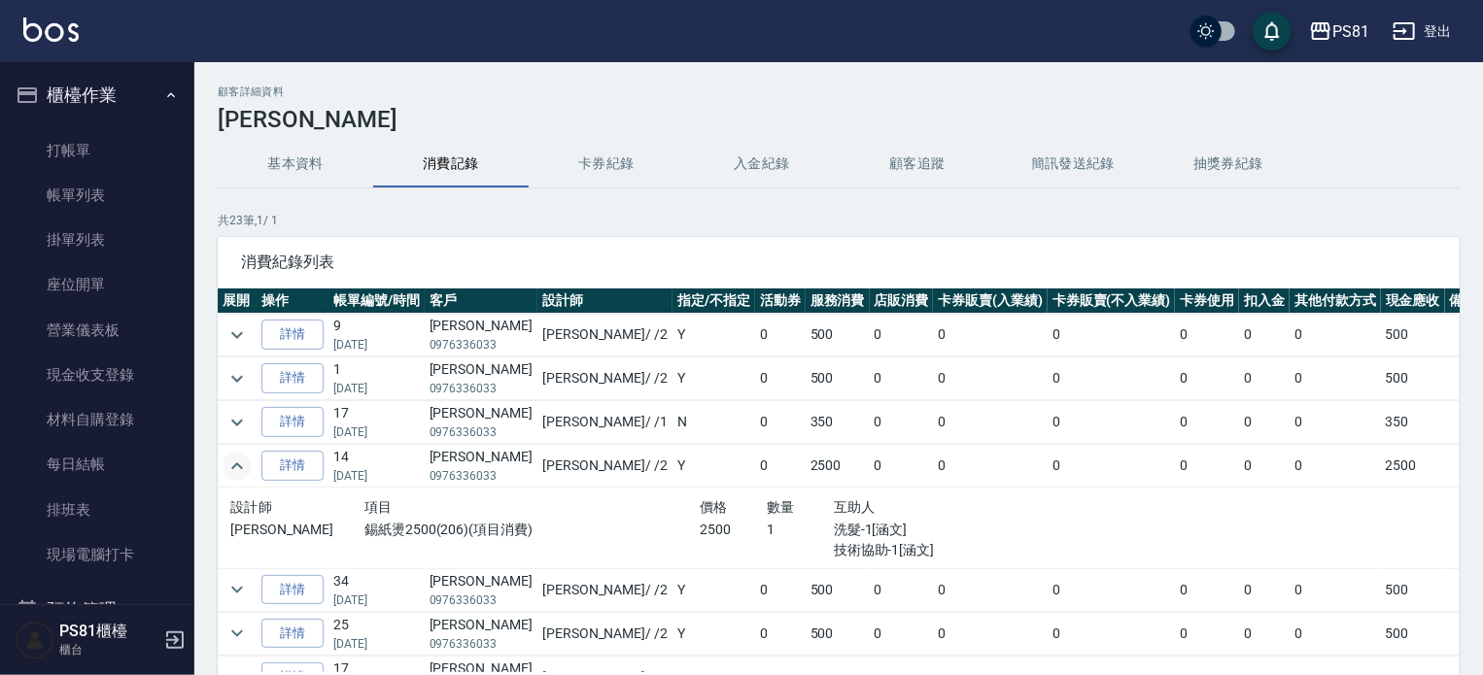
click at [232, 462] on icon "expand row" at bounding box center [236, 466] width 23 height 23
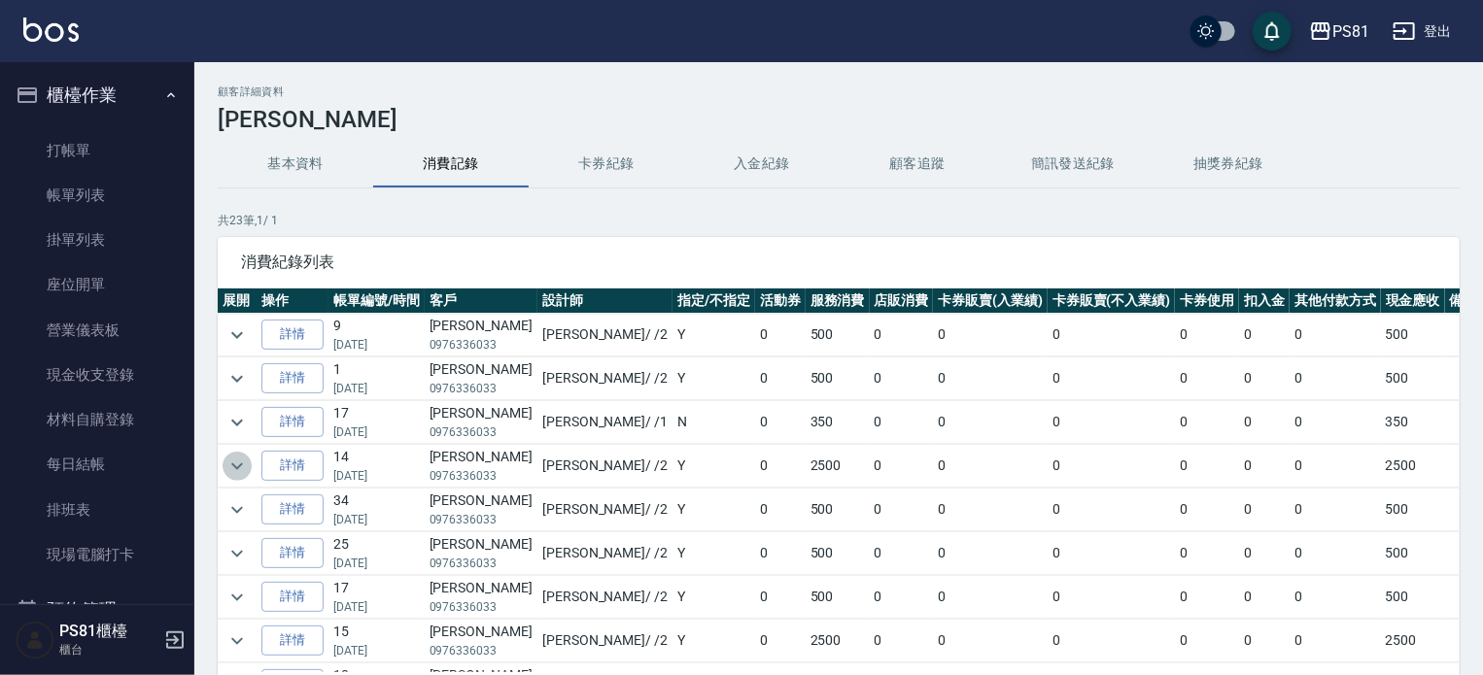
click at [231, 462] on icon "expand row" at bounding box center [236, 466] width 23 height 23
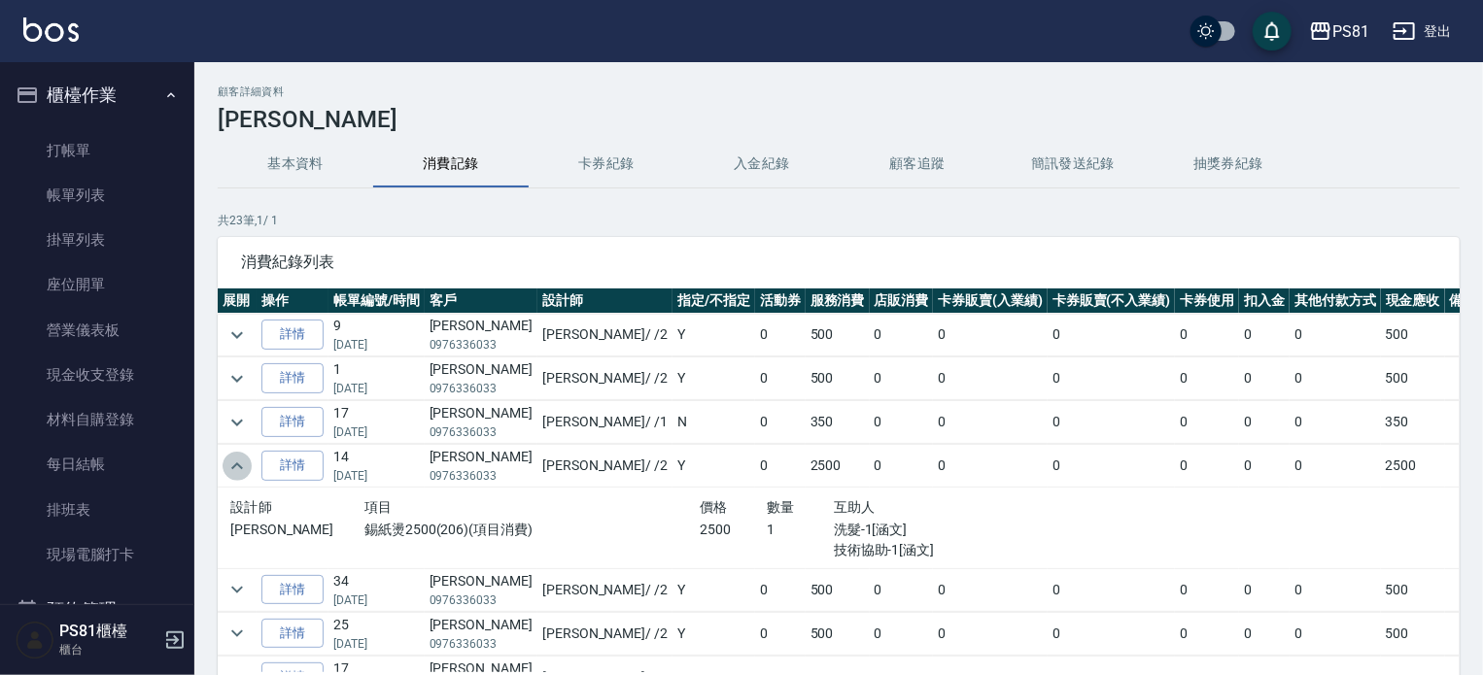
click at [231, 462] on icon "expand row" at bounding box center [236, 466] width 23 height 23
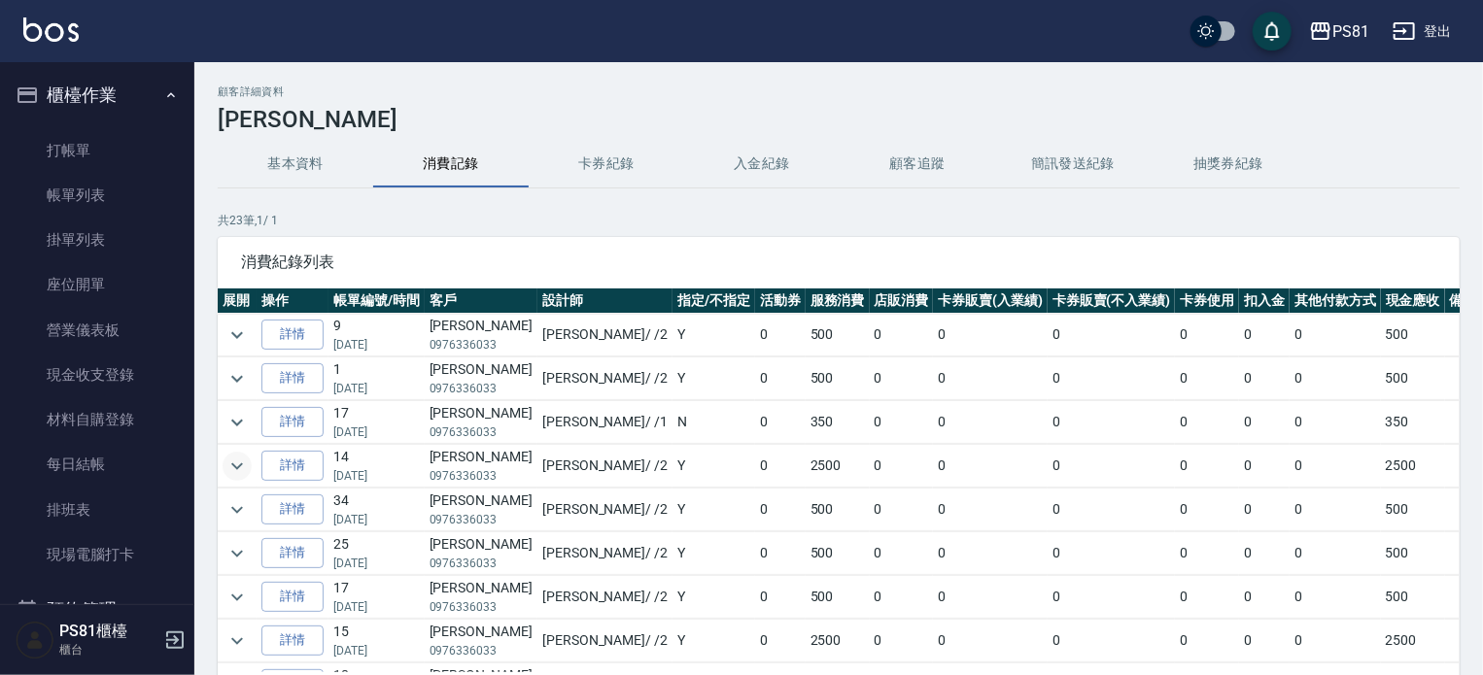
click at [537, 446] on td "采[DEMOGRAPHIC_DATA] / /2" at bounding box center [604, 466] width 135 height 43
drag, startPoint x: 447, startPoint y: 466, endPoint x: 435, endPoint y: 468, distance: 11.8
click at [447, 467] on p "0976336033" at bounding box center [481, 475] width 103 height 17
click at [397, 469] on p "[DATE]" at bounding box center [376, 475] width 86 height 17
drag, startPoint x: 397, startPoint y: 469, endPoint x: 361, endPoint y: 473, distance: 36.2
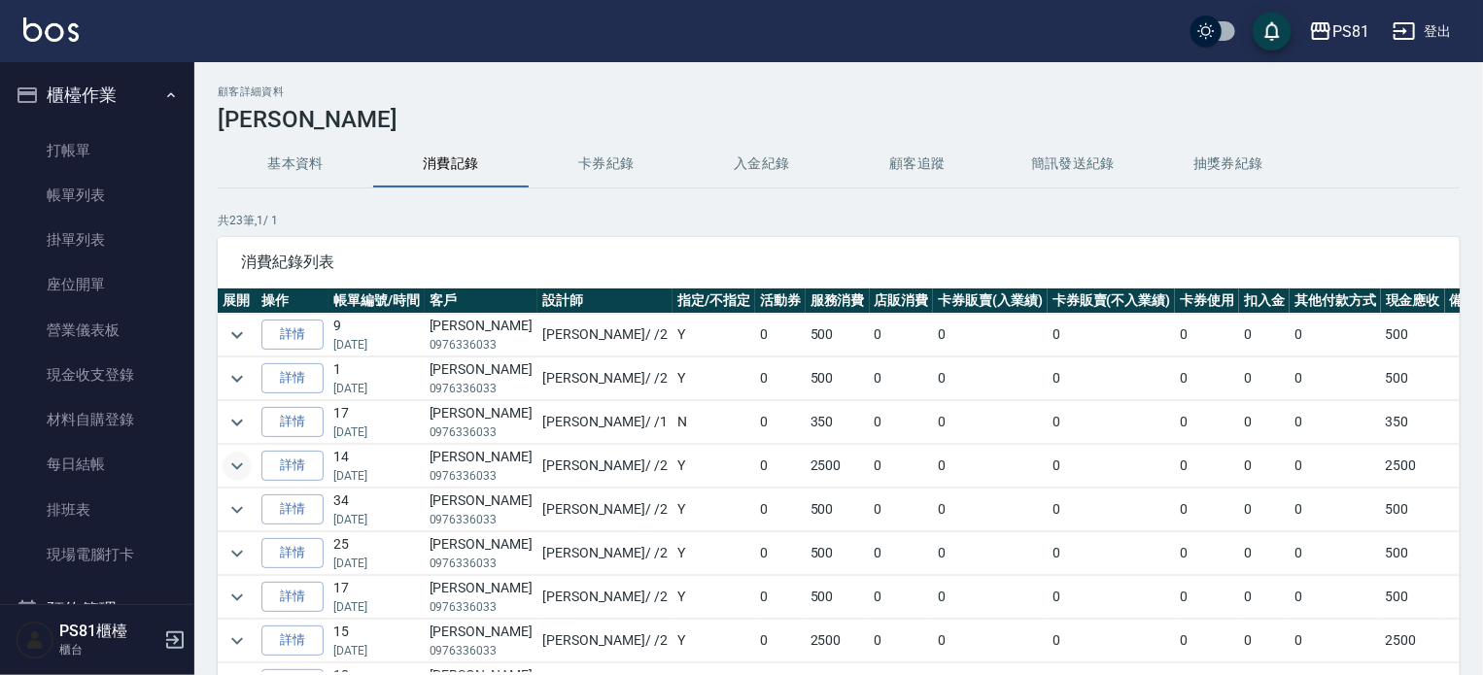
click at [361, 473] on p "[DATE]" at bounding box center [376, 475] width 86 height 17
click at [420, 476] on p "[DATE]" at bounding box center [376, 475] width 86 height 17
drag, startPoint x: 368, startPoint y: 482, endPoint x: 342, endPoint y: 474, distance: 27.4
click at [342, 474] on p "[DATE]" at bounding box center [376, 475] width 86 height 17
click at [390, 473] on p "[DATE]" at bounding box center [376, 475] width 86 height 17
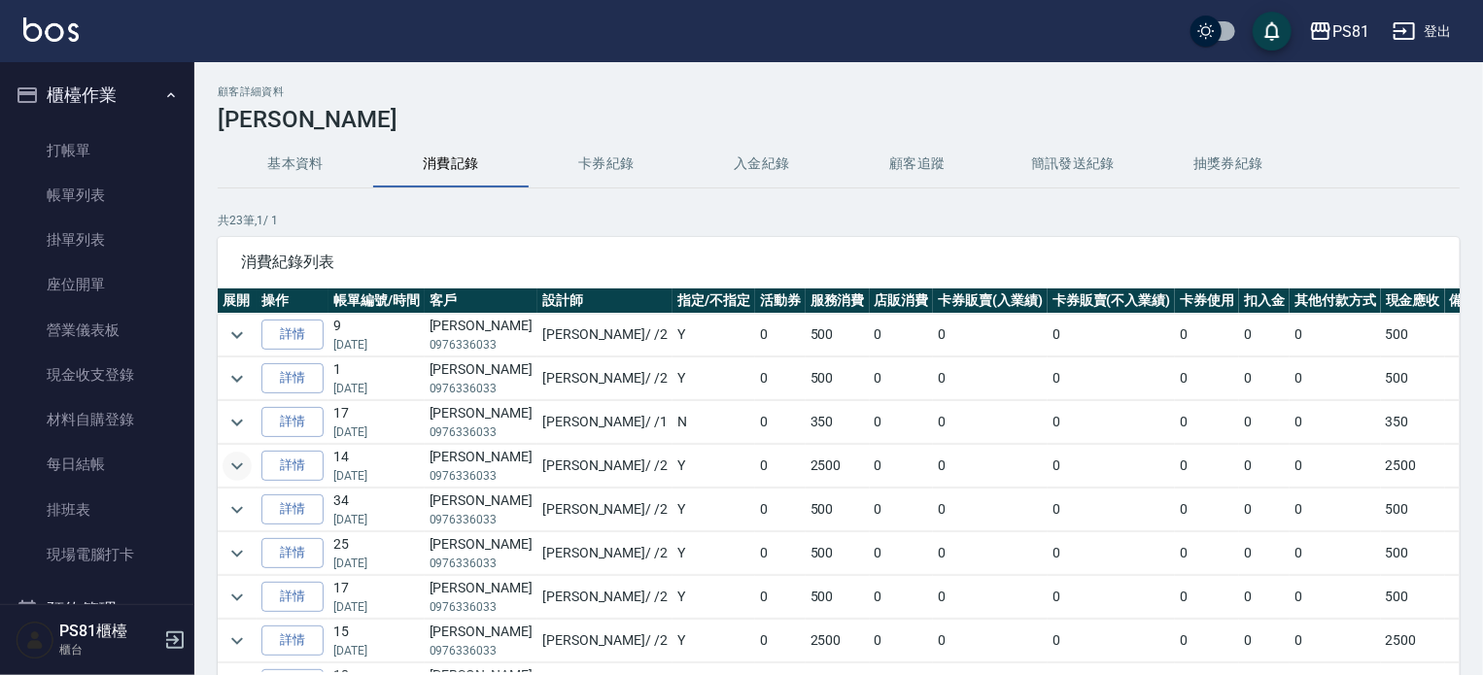
click at [680, 357] on td at bounding box center [633, 357] width 830 height 1
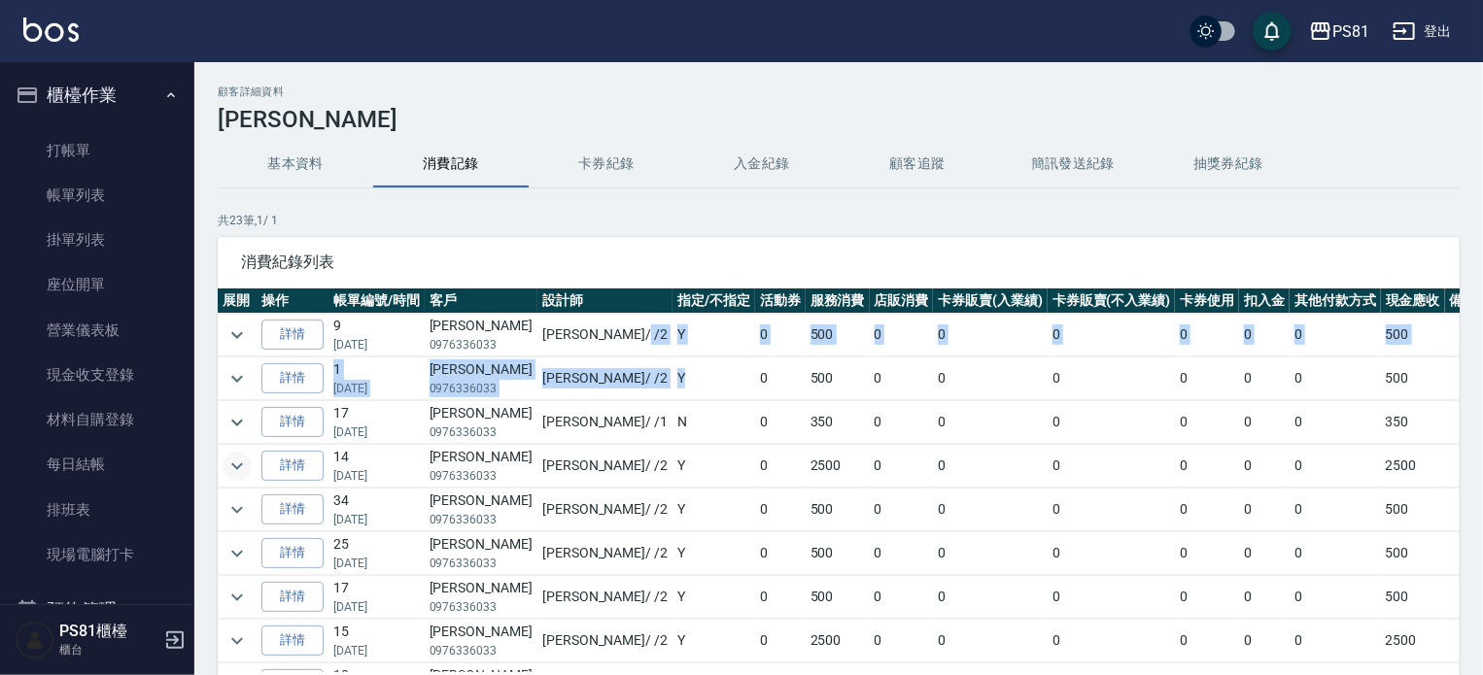
drag, startPoint x: 604, startPoint y: 391, endPoint x: 556, endPoint y: 316, distance: 89.2
click at [559, 326] on td "采[DEMOGRAPHIC_DATA] / /2" at bounding box center [604, 335] width 135 height 43
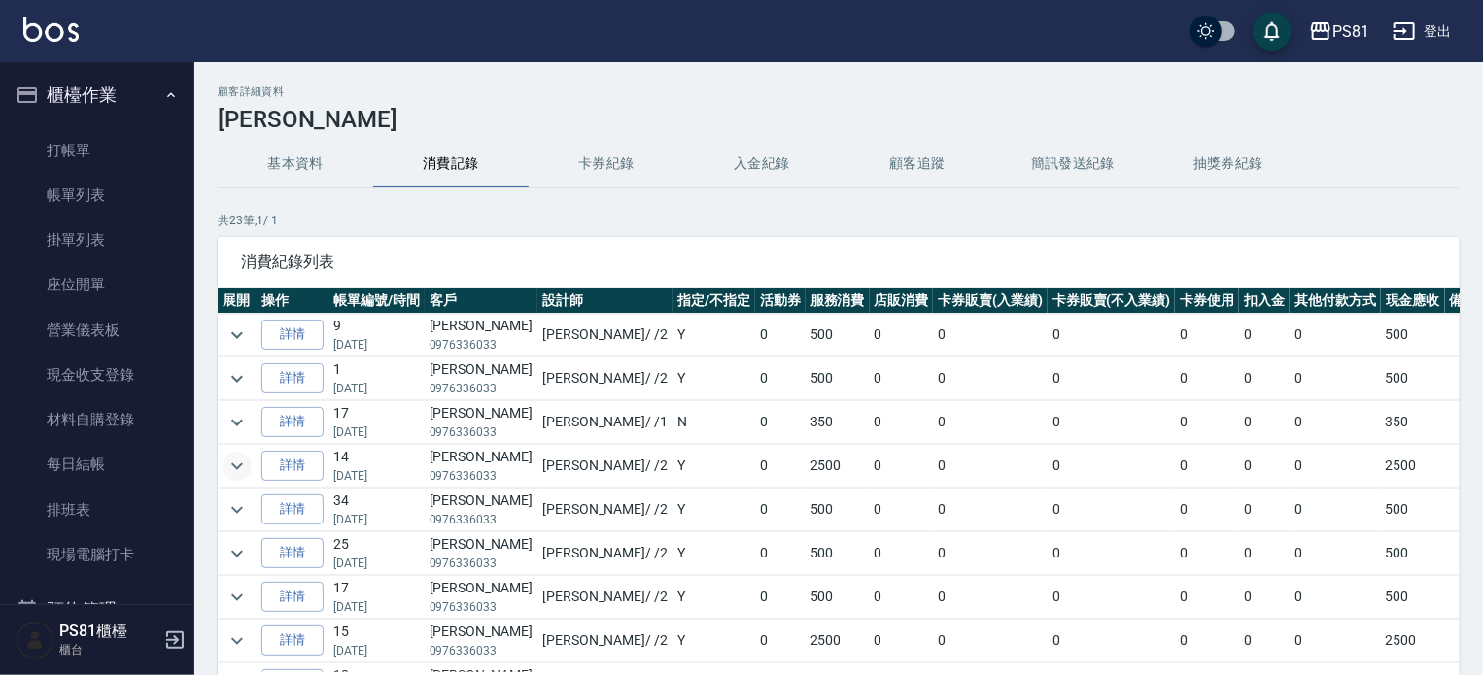
click at [470, 318] on td "[PERSON_NAME]0976336033" at bounding box center [481, 335] width 113 height 43
click at [64, 163] on link "打帳單" at bounding box center [97, 150] width 179 height 45
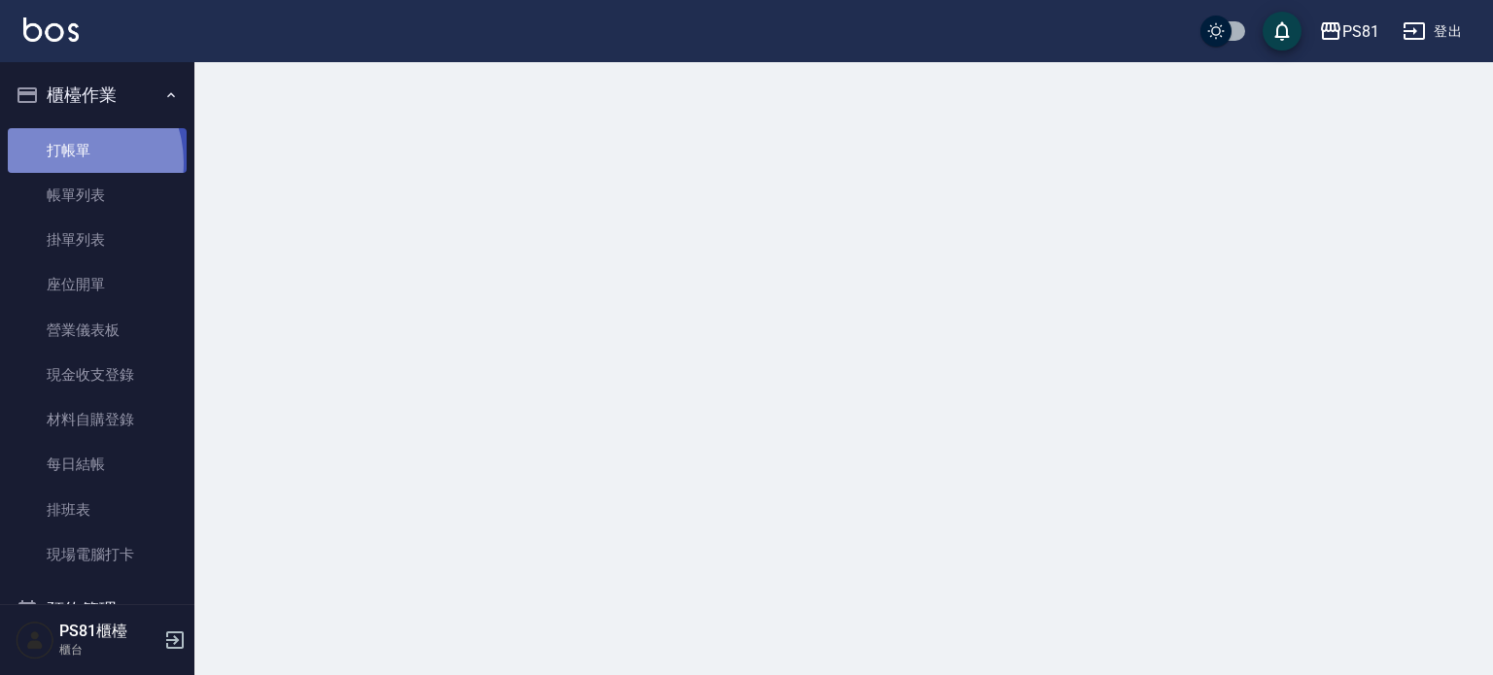
click at [63, 162] on link "打帳單" at bounding box center [97, 150] width 179 height 45
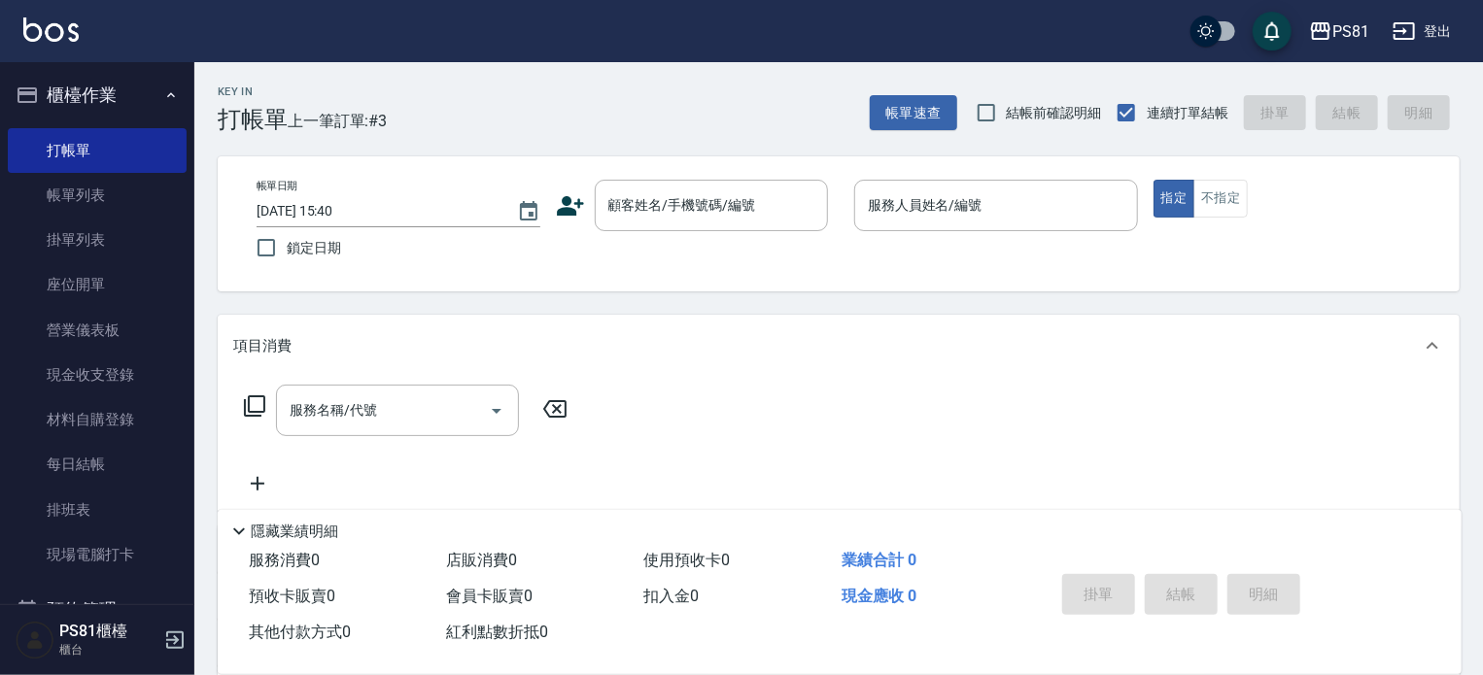
click at [475, 84] on div "Key In 打帳單 上一筆訂單:#3 帳單速查 結帳前確認明細 連續打單結帳 掛單 結帳 明細" at bounding box center [826, 97] width 1265 height 71
drag, startPoint x: 475, startPoint y: 80, endPoint x: 474, endPoint y: 50, distance: 30.1
click at [473, 52] on div "PS81 登出 櫃檯作業 打帳單 帳單列表 掛單列表 座位開單 營業儀表板 現金收支登錄 材料自購登錄 每日結帳 排班表 現場電腦打卡 預約管理 預約管理 單…" at bounding box center [741, 472] width 1483 height 945
click at [506, 112] on div "Key In 打帳單 上一筆訂單:#3 帳單速查 結帳前確認明細 連續打單結帳 掛單 結帳 明細" at bounding box center [826, 97] width 1265 height 71
click at [508, 112] on div "Key In 打帳單 上一筆訂單:#3 帳單速查 結帳前確認明細 連續打單結帳 掛單 結帳 明細" at bounding box center [826, 97] width 1265 height 71
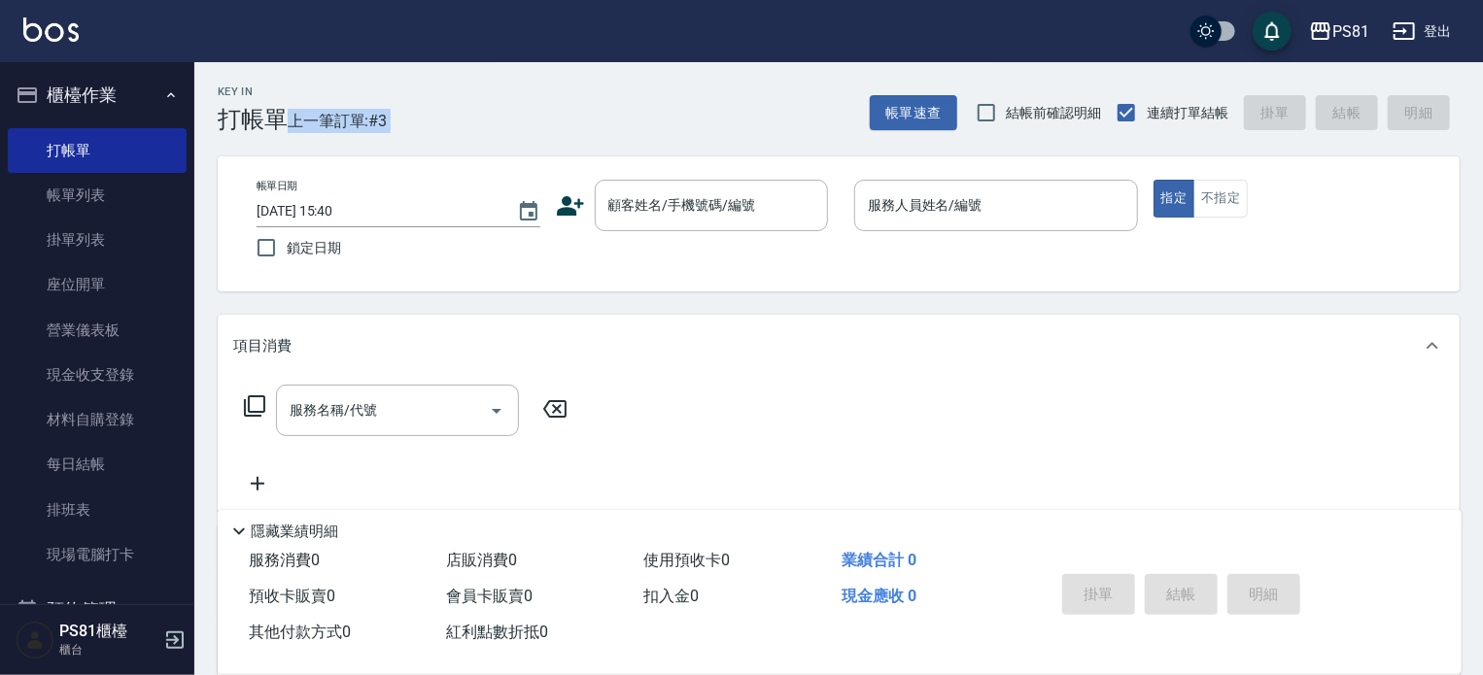
click at [508, 112] on div "Key In 打帳單 上一筆訂單:#3 帳單速查 結帳前確認明細 連續打單結帳 掛單 結帳 明細" at bounding box center [826, 97] width 1265 height 71
drag, startPoint x: 744, startPoint y: 244, endPoint x: 739, endPoint y: 228, distance: 16.6
click at [739, 228] on div "帳單日期 [DATE] 15:40 鎖定日期 顧客姓名/手機號碼/編號 顧客姓名/手機號碼/編號 服務人員姓名/編號 服務人員姓名/編號 指定 不指定" at bounding box center [838, 224] width 1195 height 88
click at [727, 212] on input "顧客姓名/手機號碼/編號" at bounding box center [697, 206] width 187 height 34
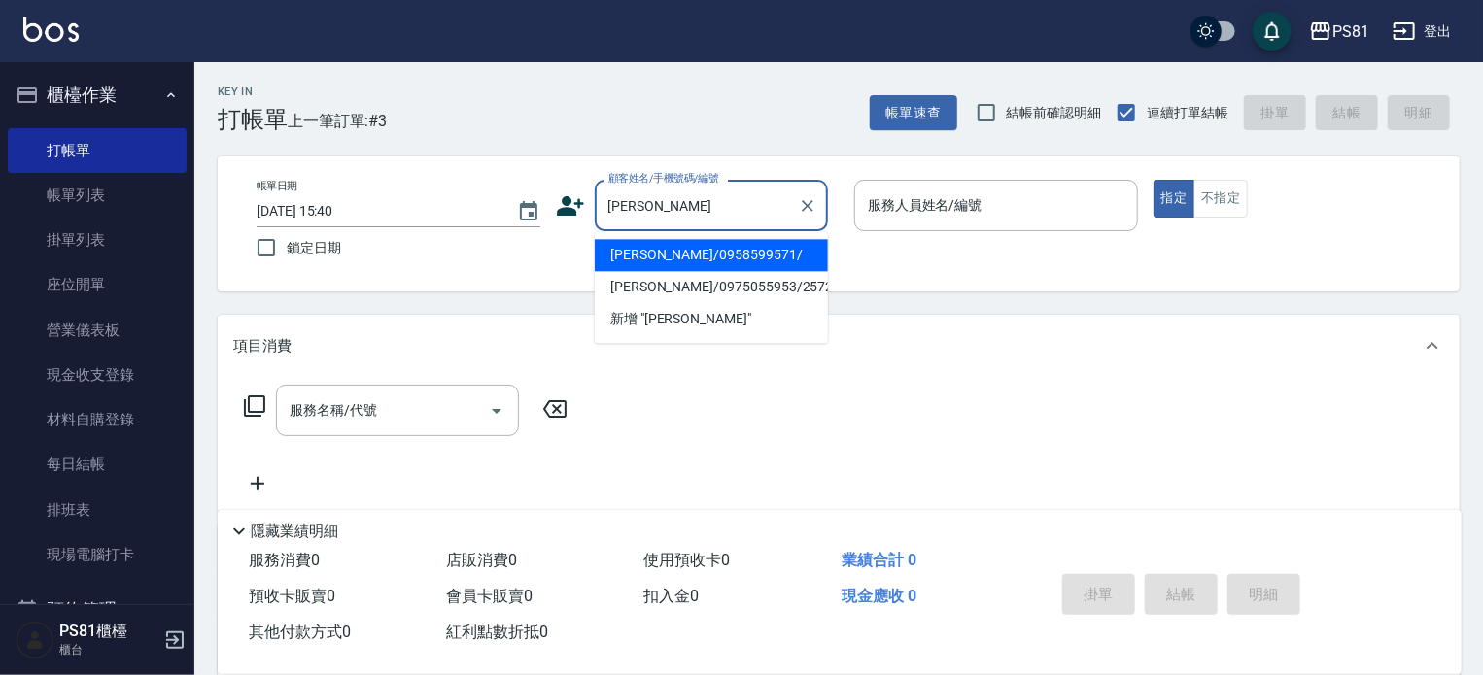
click at [688, 259] on li "[PERSON_NAME]/0958599571/" at bounding box center [711, 255] width 233 height 32
type input "[PERSON_NAME]/0958599571/"
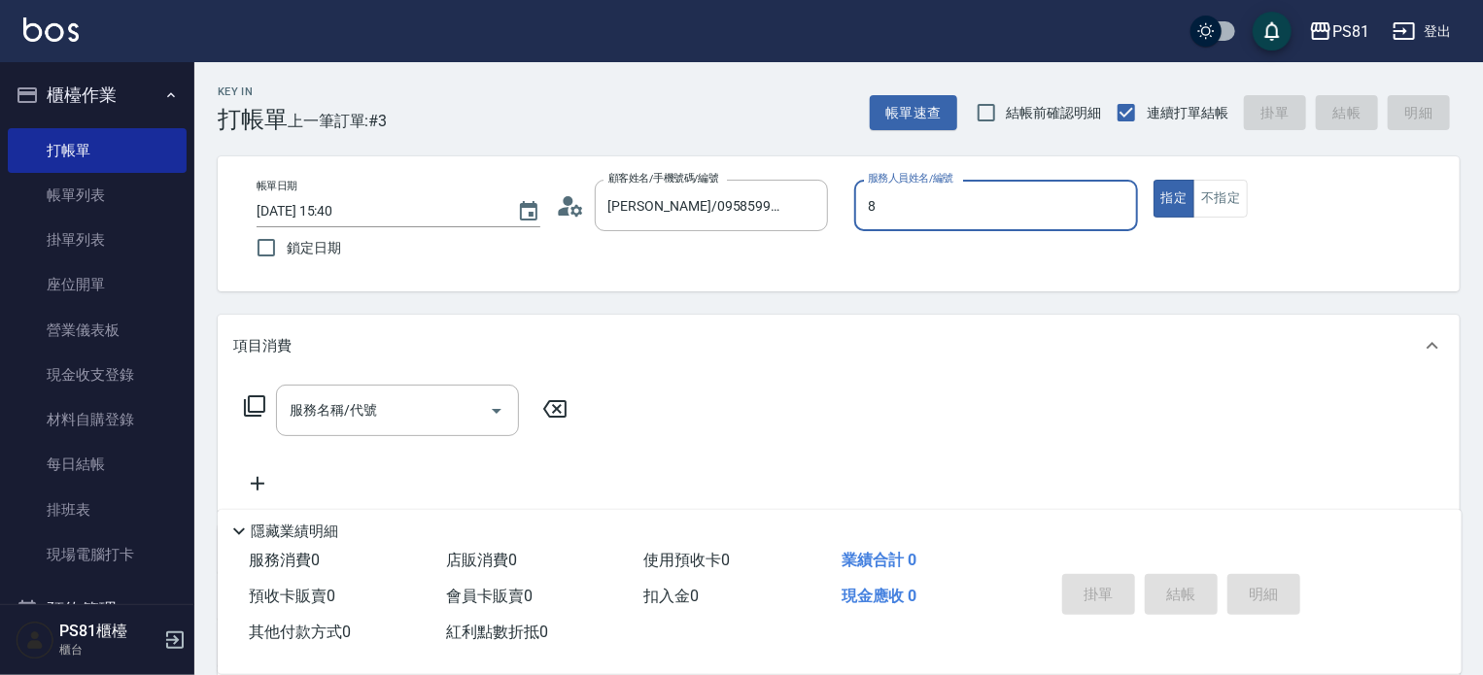
type input "小芸-8"
type button "true"
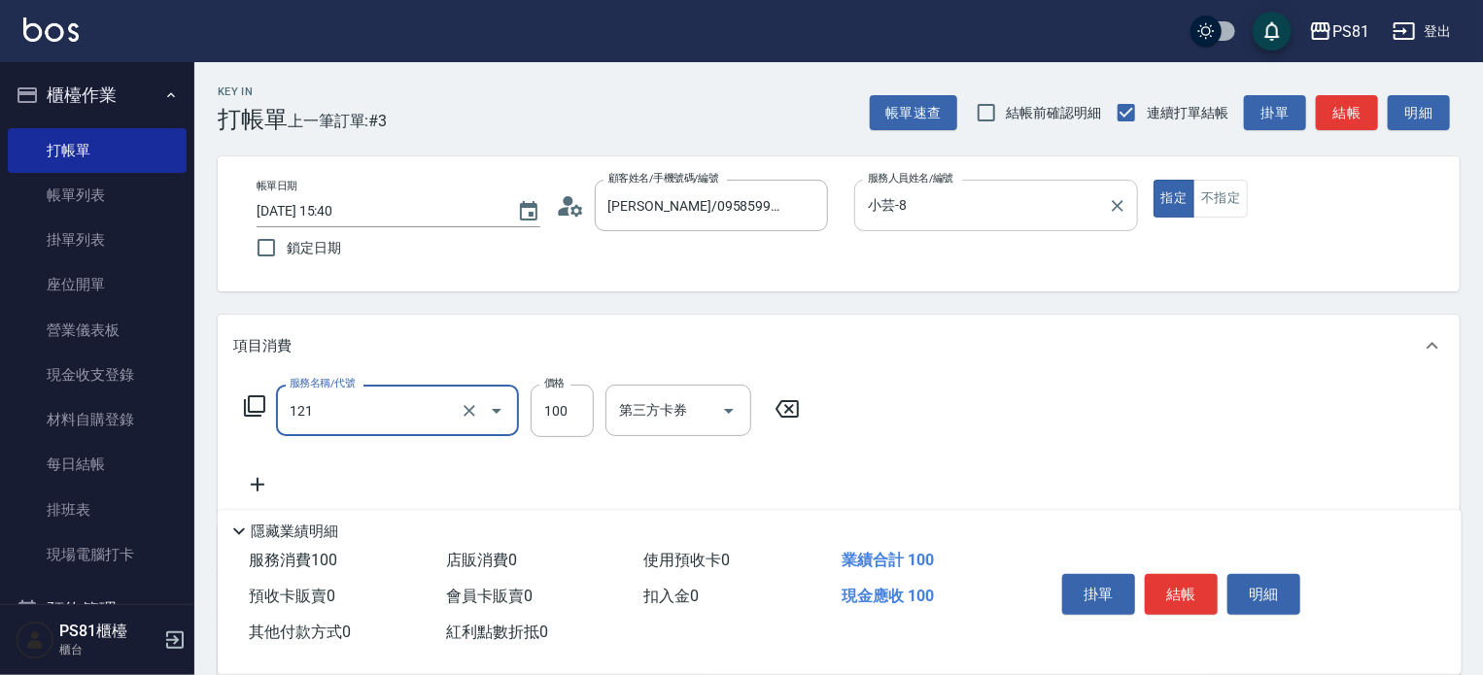
type input "剪[PERSON_NAME](121)"
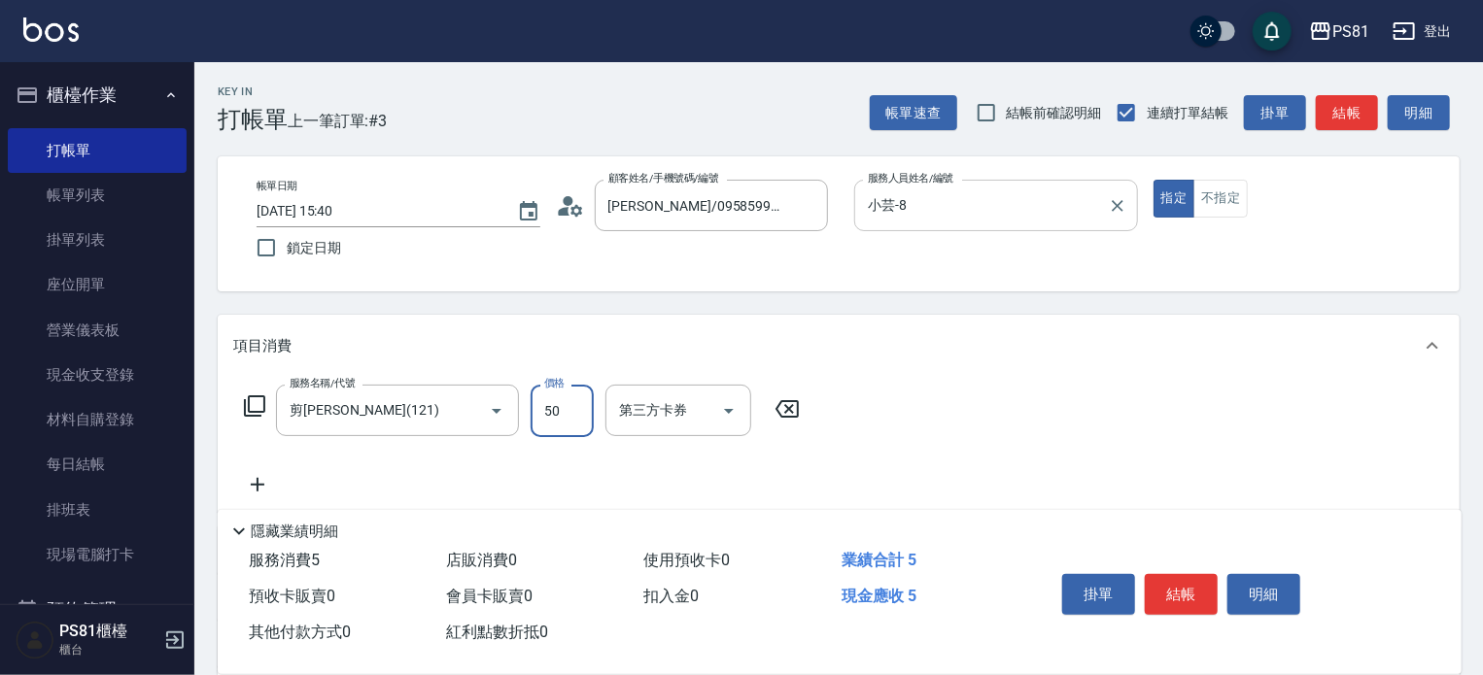
type input "50"
click at [1171, 589] on button "結帳" at bounding box center [1181, 594] width 73 height 41
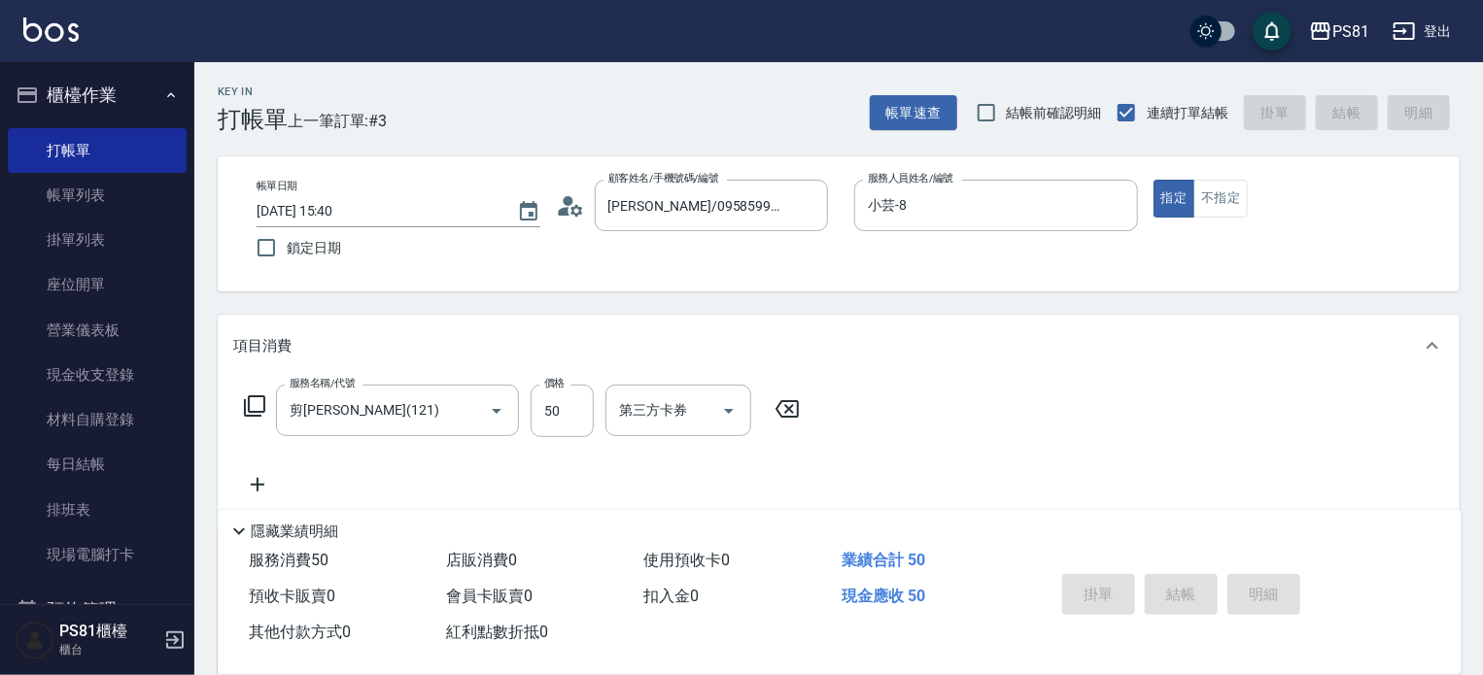
type input "[DATE] 16:04"
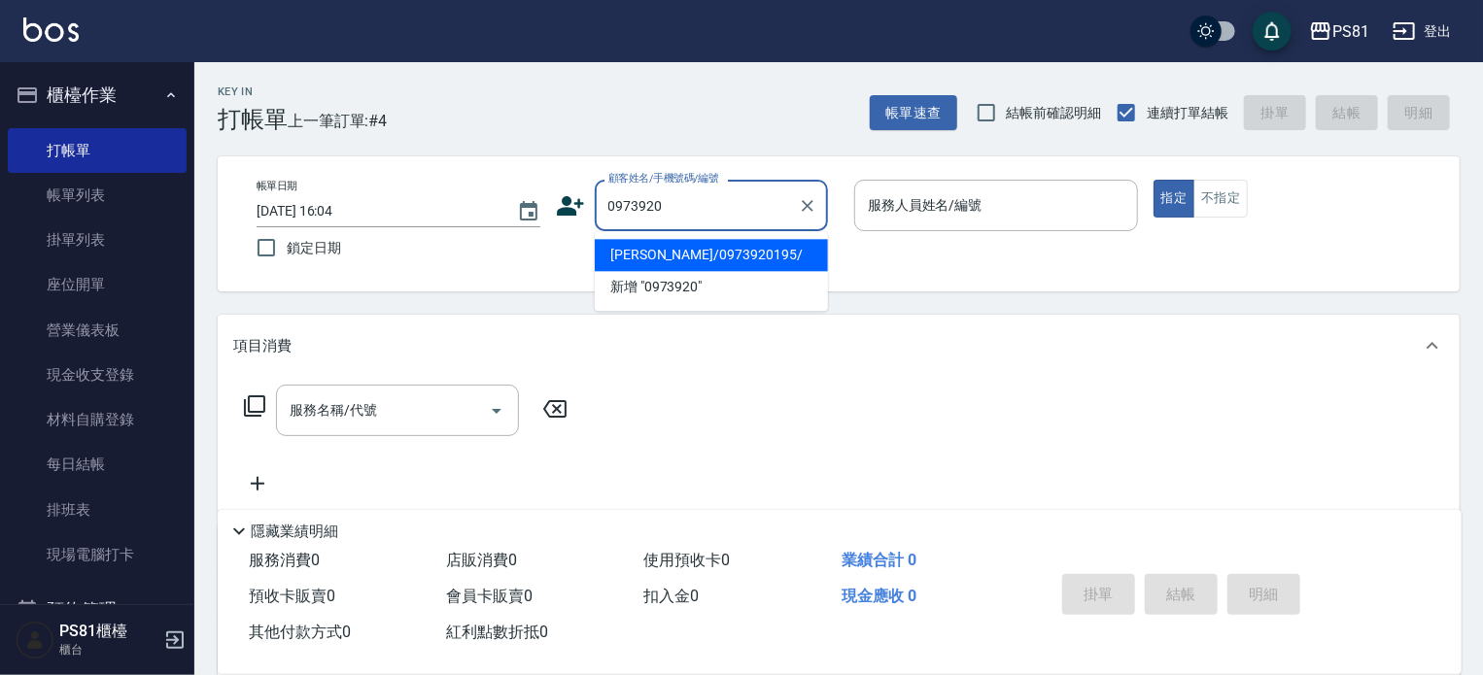
click at [692, 258] on li "[PERSON_NAME]/0973920195/" at bounding box center [711, 255] width 233 height 32
type input "[PERSON_NAME]/0973920195/"
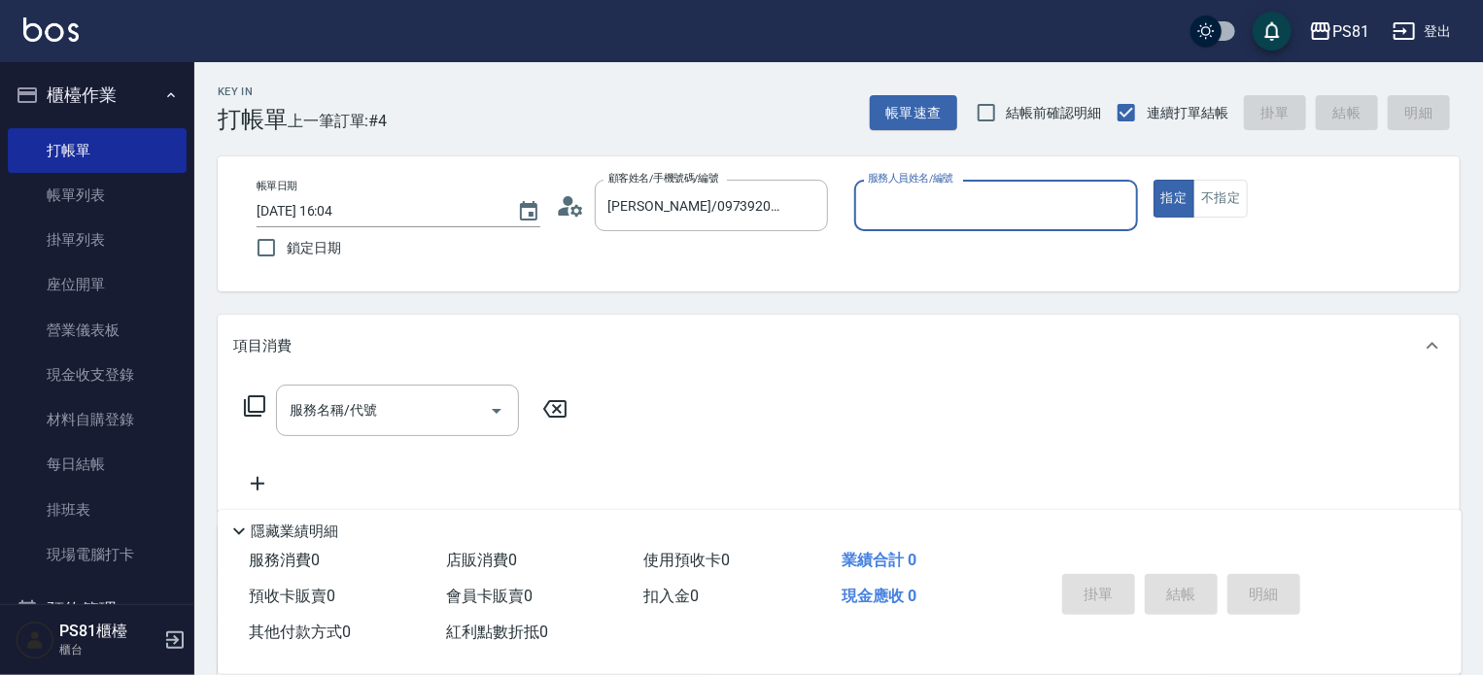
type input "綺綺-7"
click at [344, 421] on input "服務名稱/代號" at bounding box center [383, 411] width 196 height 34
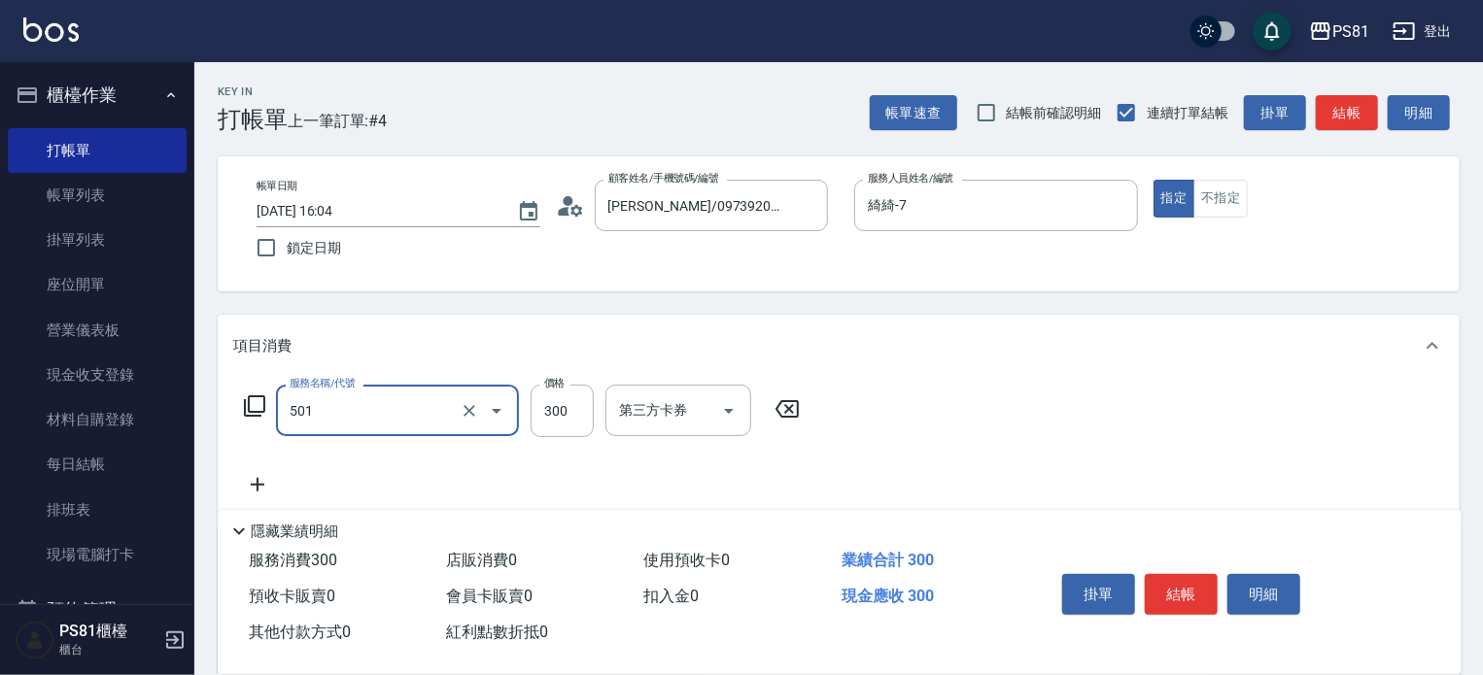
type input "自備護髮(501)"
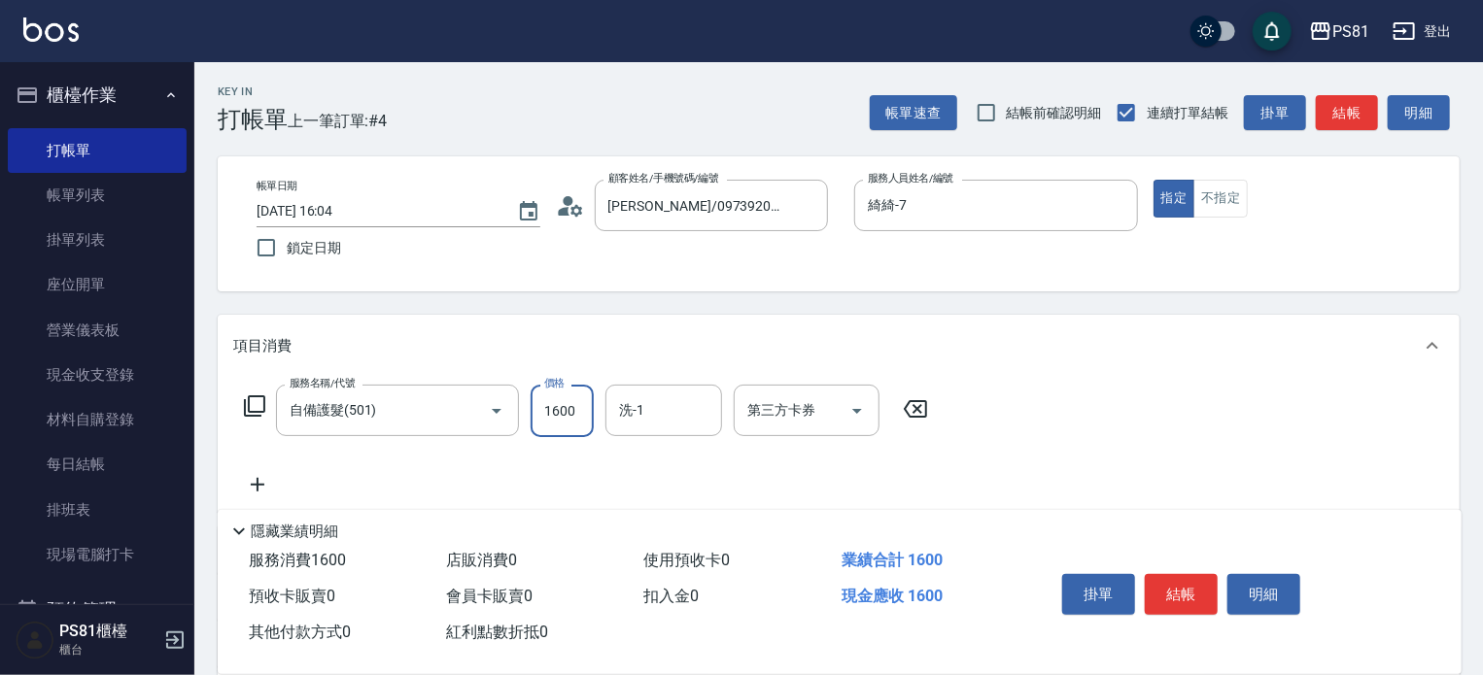
type input "1600"
click at [273, 485] on icon at bounding box center [257, 484] width 49 height 23
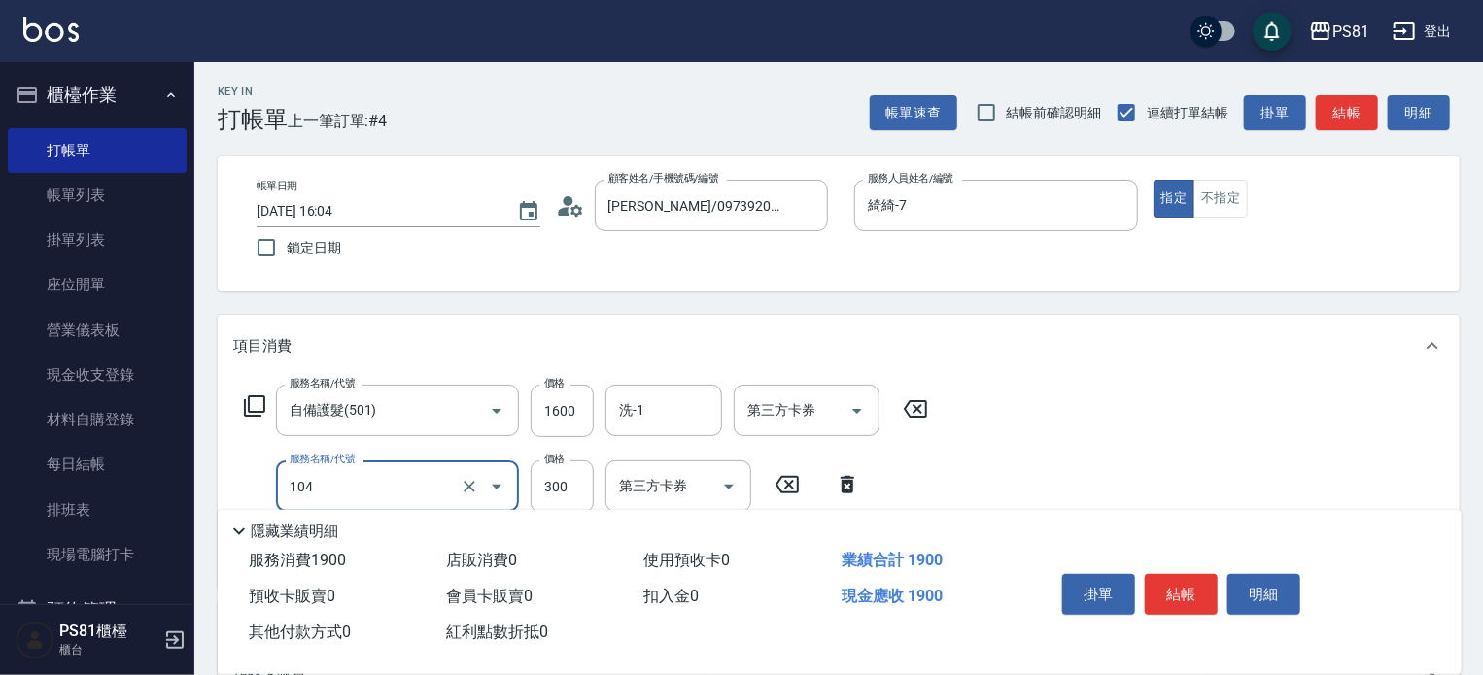
type input "C級單剪300(104)"
type input "350"
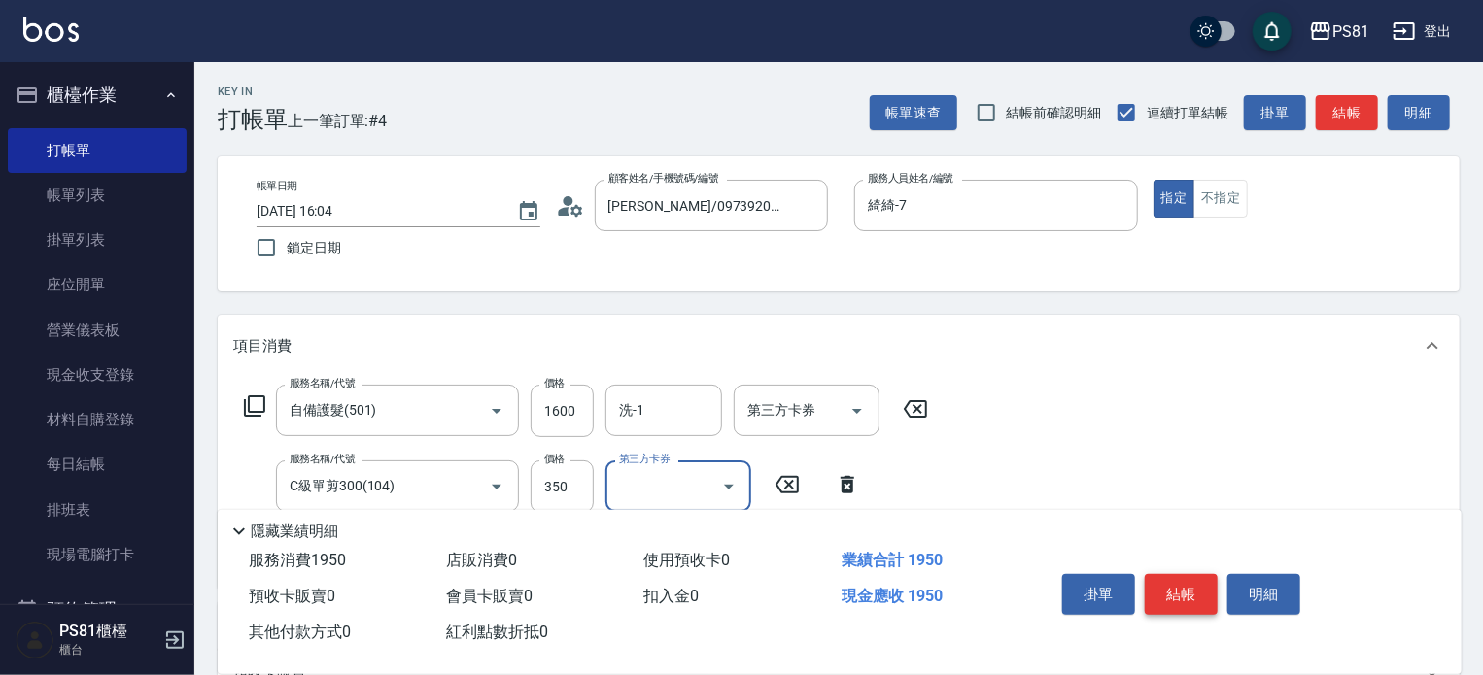
click at [1169, 579] on button "結帳" at bounding box center [1181, 594] width 73 height 41
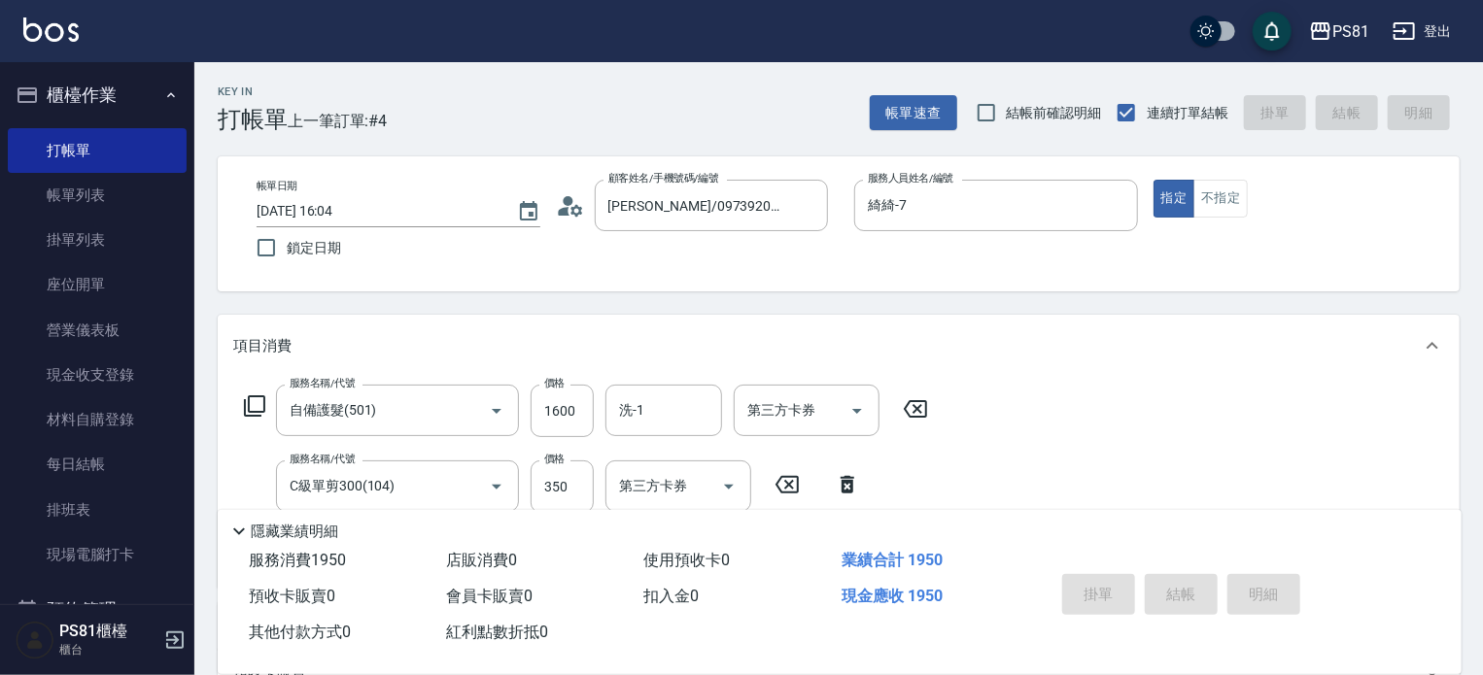
type input "[DATE] 16:08"
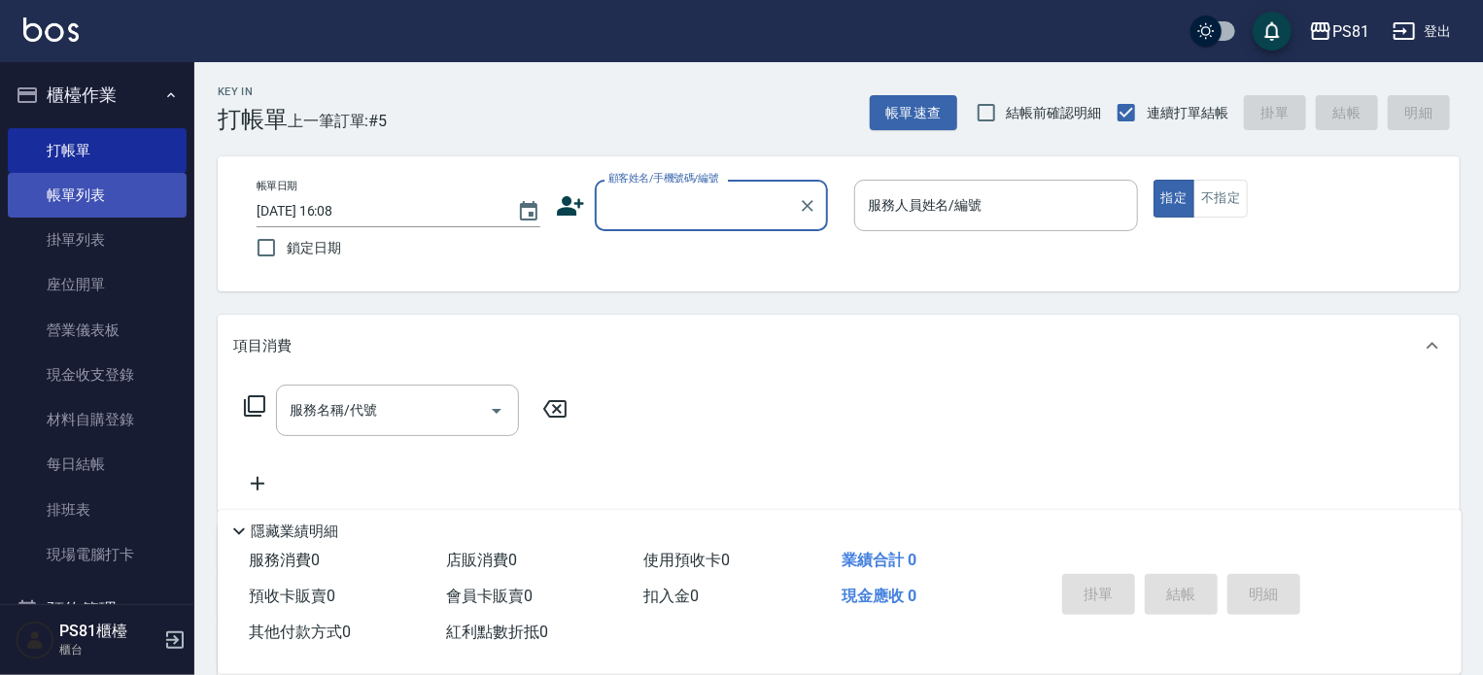
click at [107, 200] on link "帳單列表" at bounding box center [97, 195] width 179 height 45
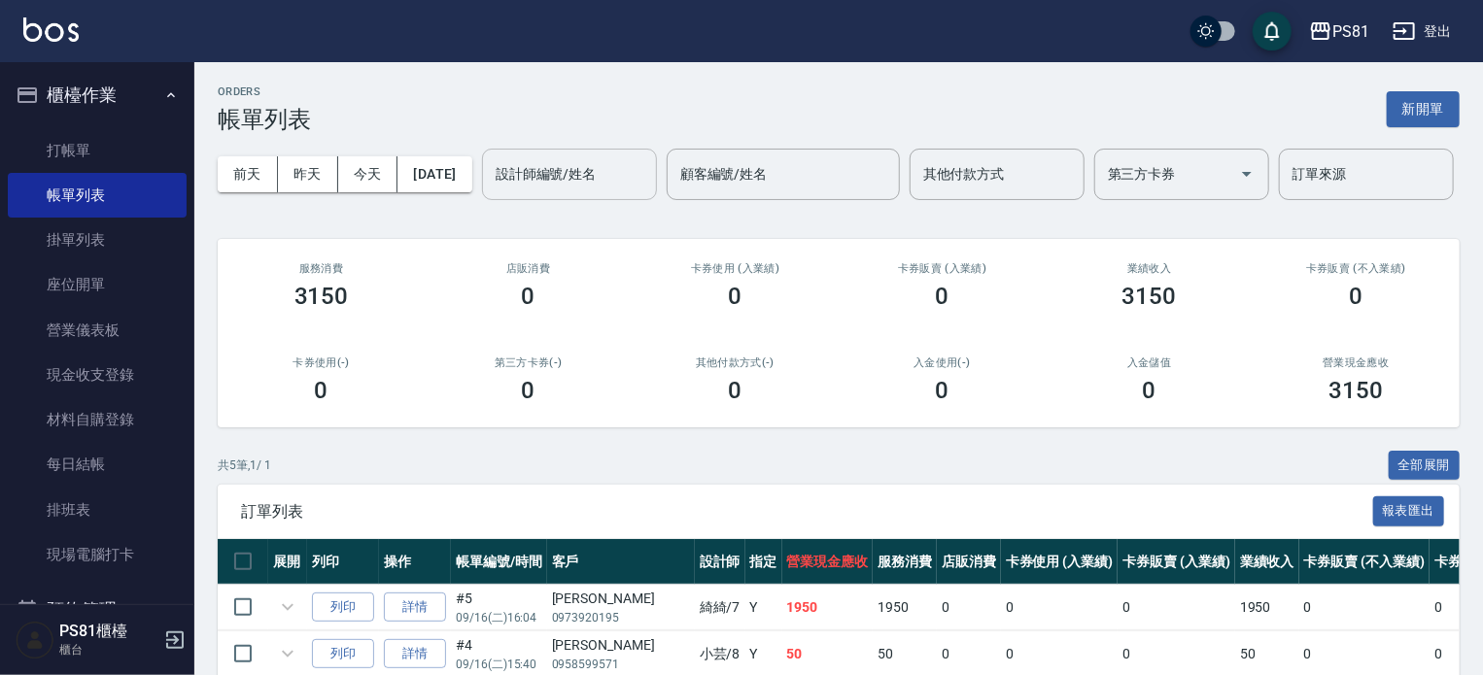
click at [491, 191] on input "設計師編號/姓名" at bounding box center [569, 174] width 157 height 34
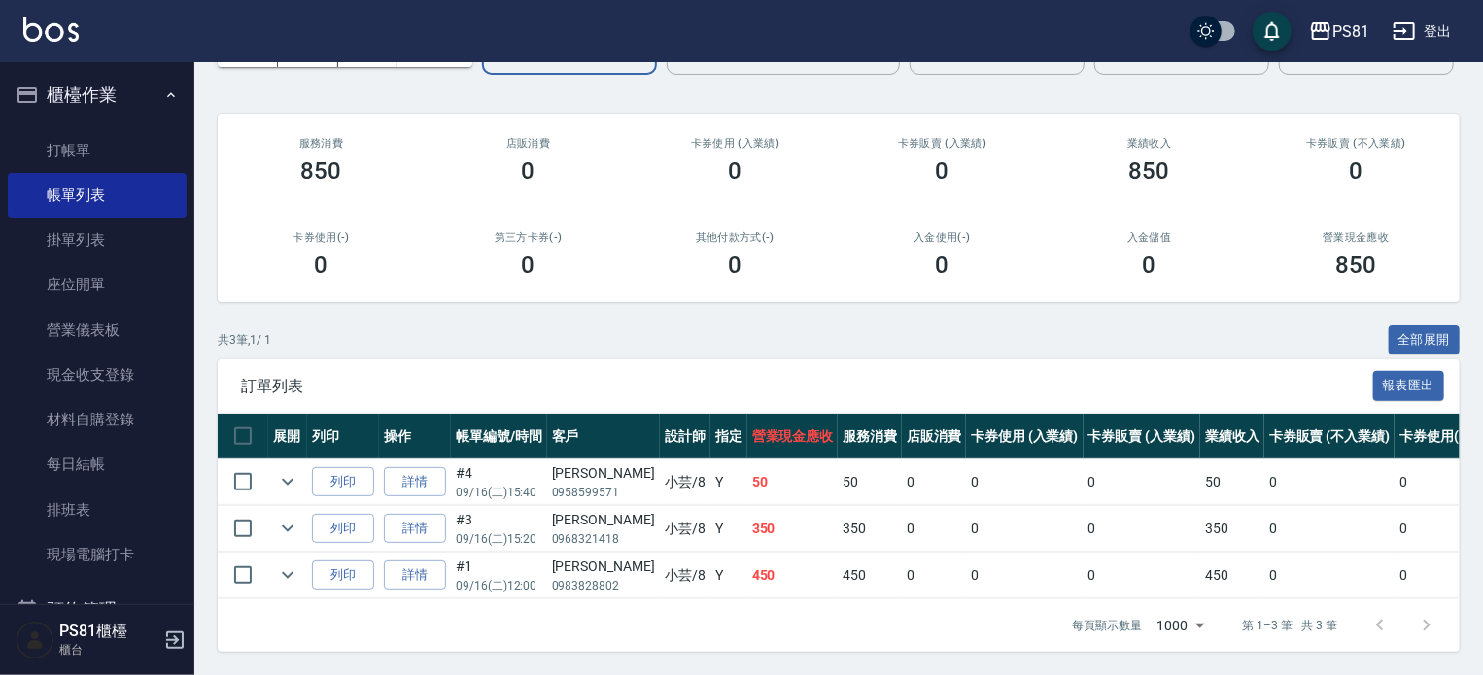
scroll to position [199, 0]
type input "小芸-8"
click at [49, 166] on link "打帳單" at bounding box center [97, 150] width 179 height 45
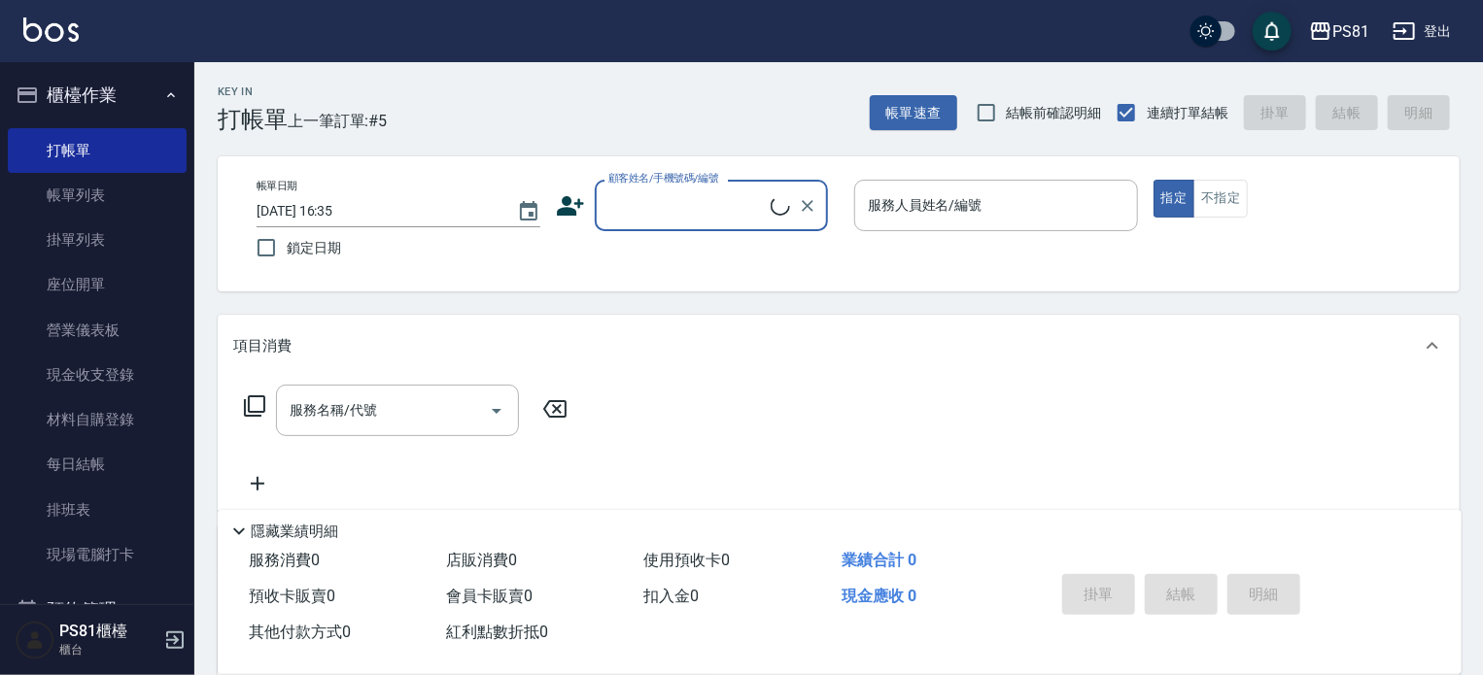
click at [223, 123] on h3 "打帳單" at bounding box center [253, 119] width 70 height 27
